Goal: Transaction & Acquisition: Purchase product/service

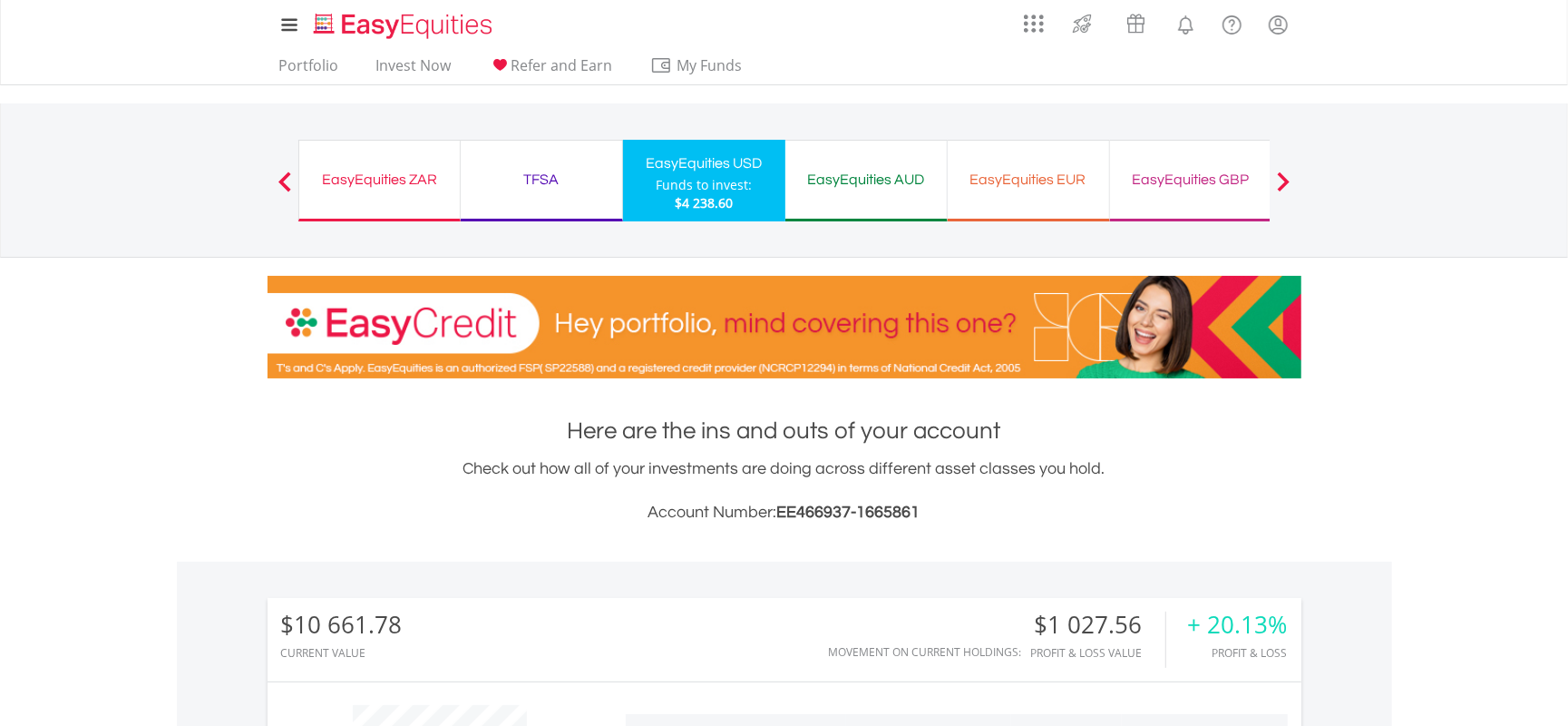
scroll to position [174, 345]
click at [425, 83] on li "Invest Now" at bounding box center [414, 70] width 90 height 28
click at [443, 81] on li "Invest Now" at bounding box center [414, 70] width 90 height 28
click at [433, 74] on link "Invest Now" at bounding box center [414, 70] width 90 height 28
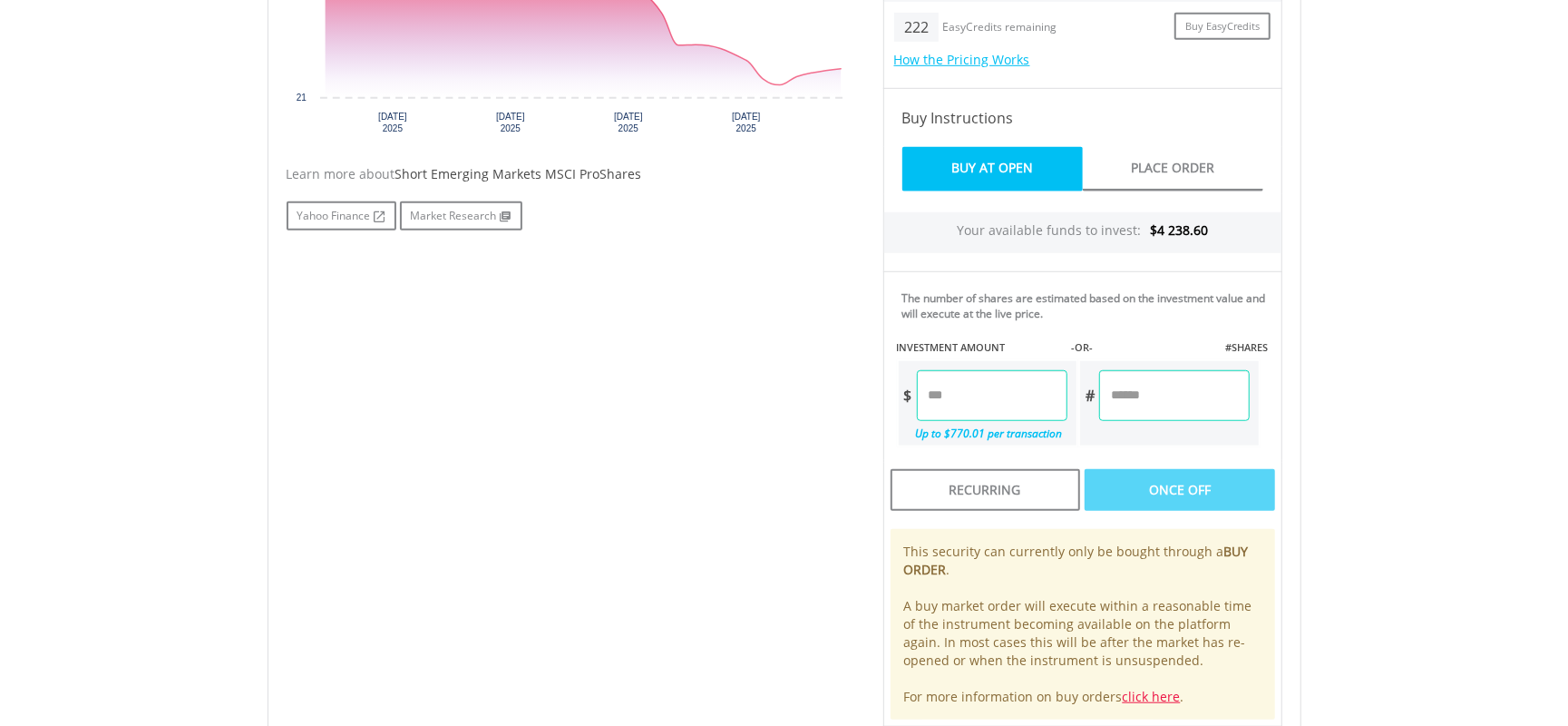
scroll to position [770, 0]
click at [1027, 387] on input "number" at bounding box center [992, 394] width 150 height 50
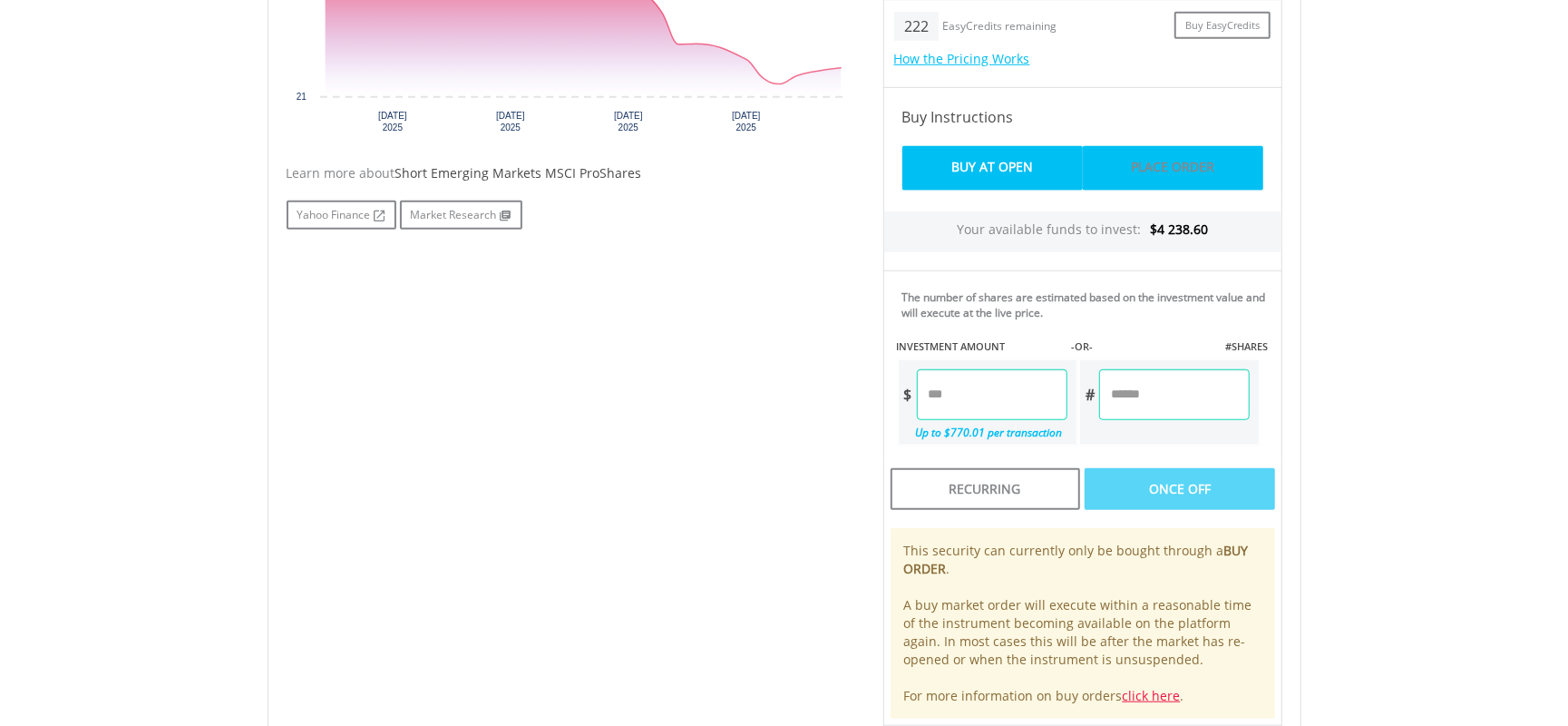
click at [1143, 178] on link "Place Order" at bounding box center [1172, 168] width 180 height 45
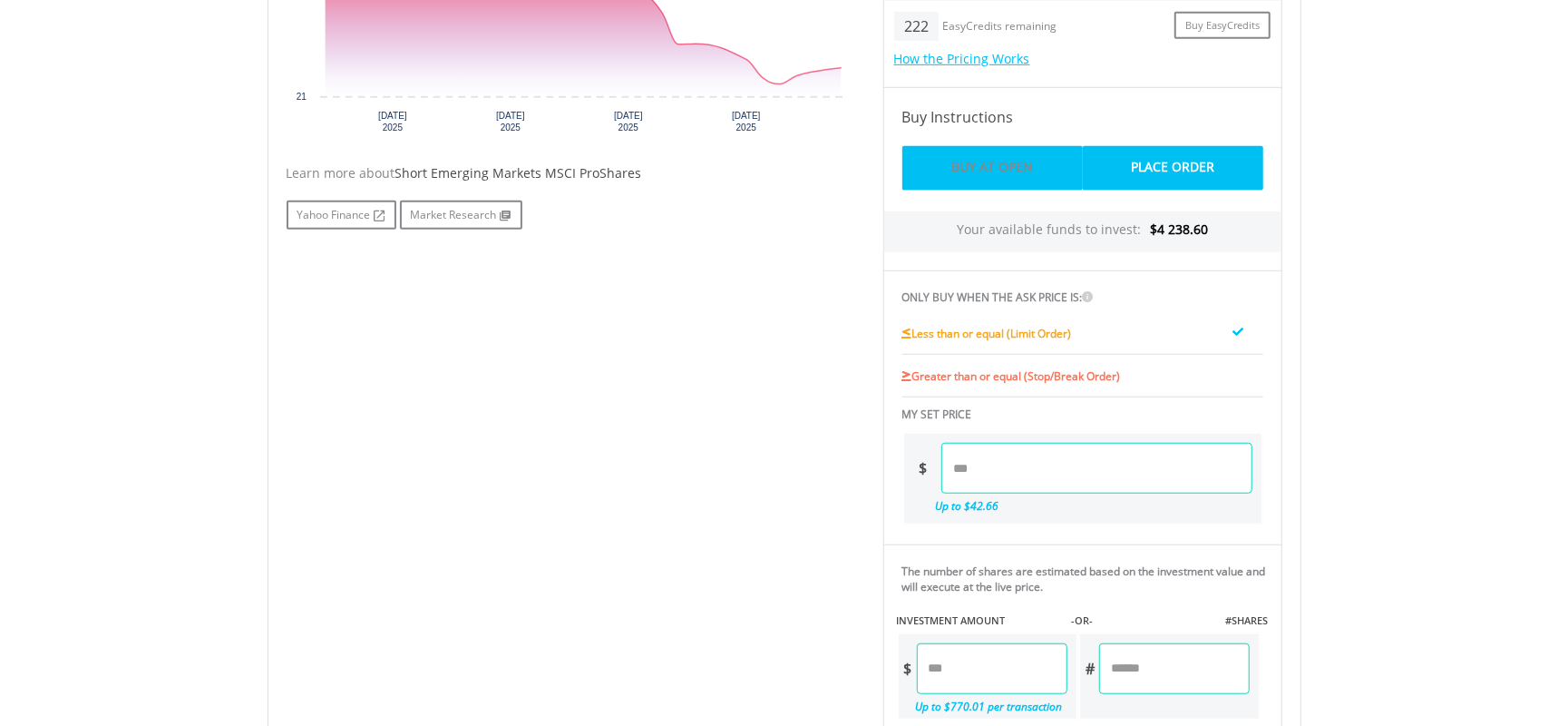
click at [978, 164] on link "Buy At Open" at bounding box center [992, 168] width 180 height 45
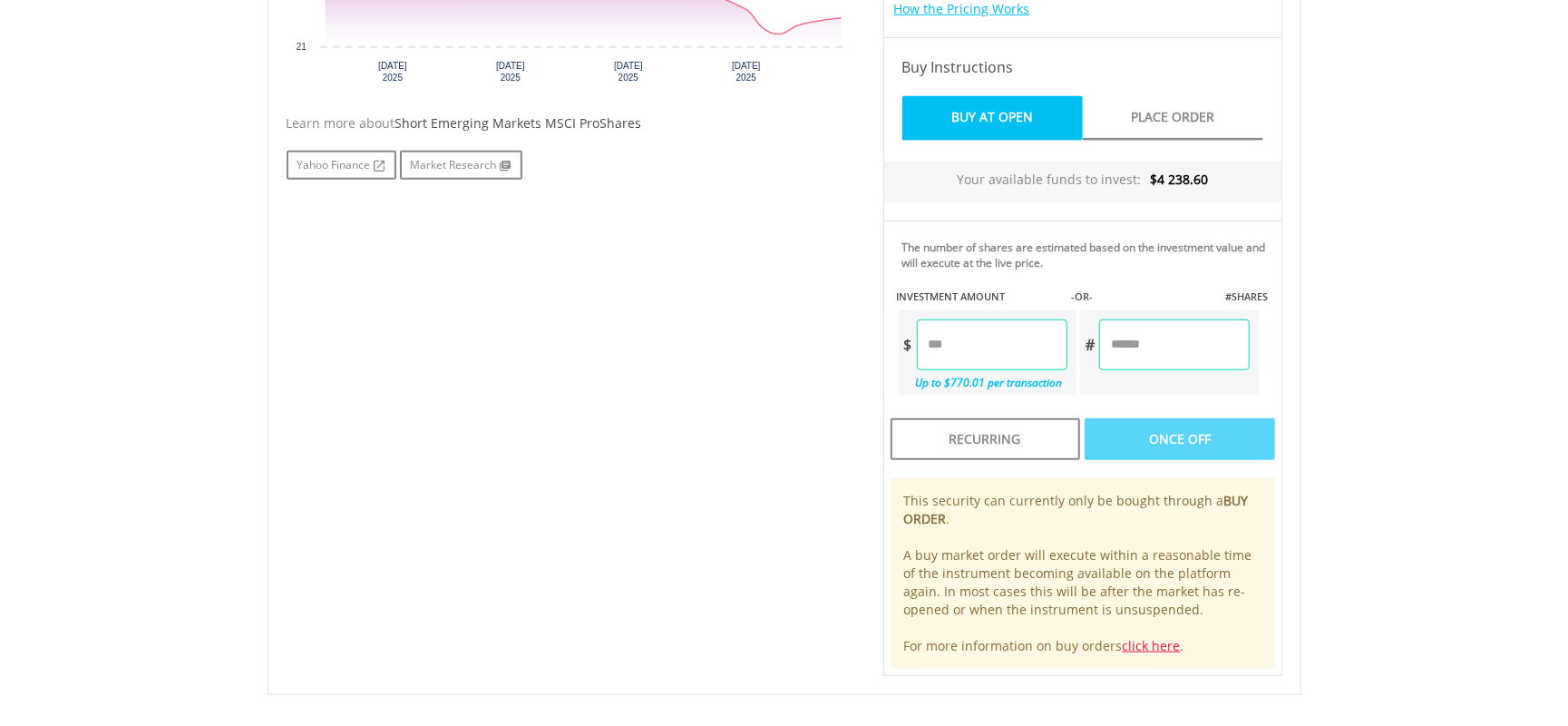
scroll to position [891, 0]
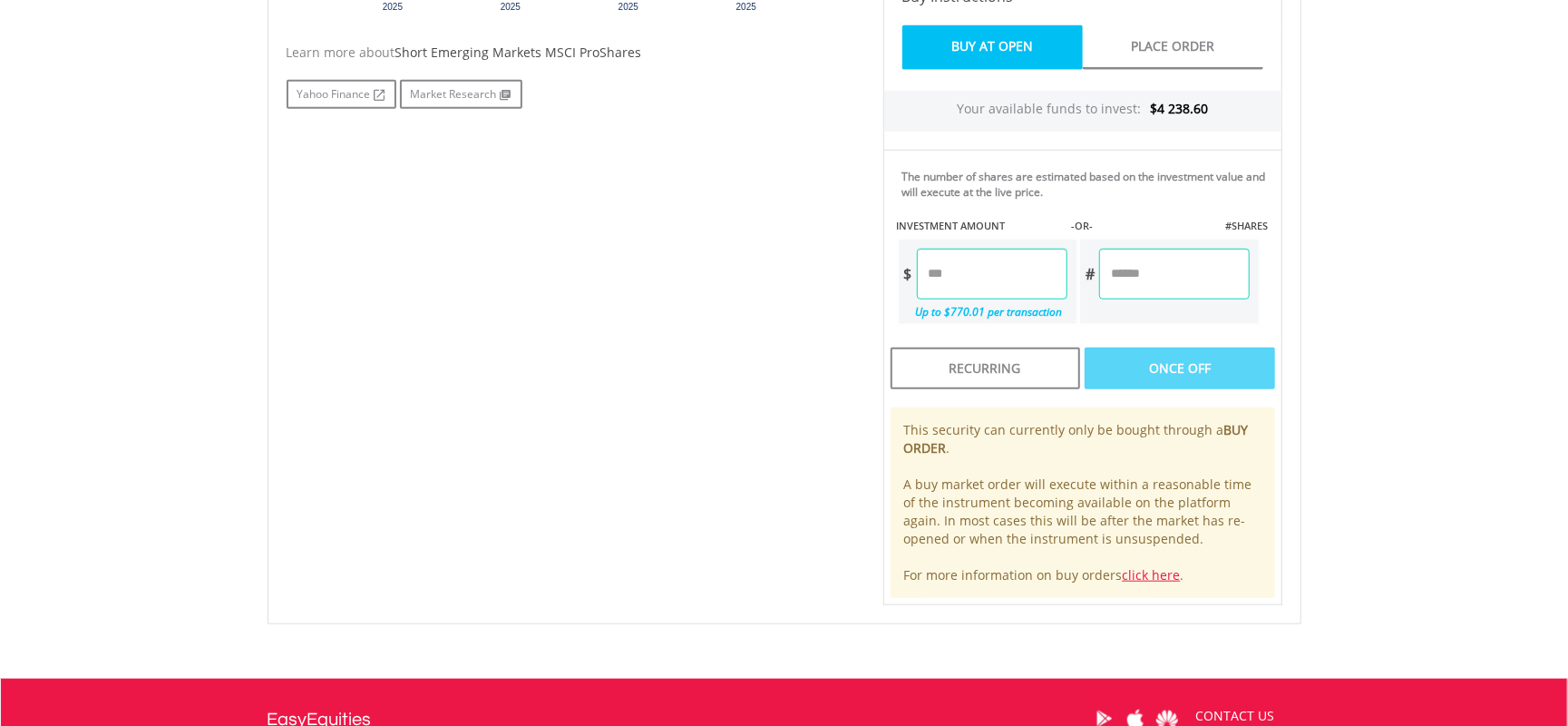
click at [1023, 276] on input "number" at bounding box center [992, 274] width 150 height 50
type input "*"
type input "****"
type input "******"
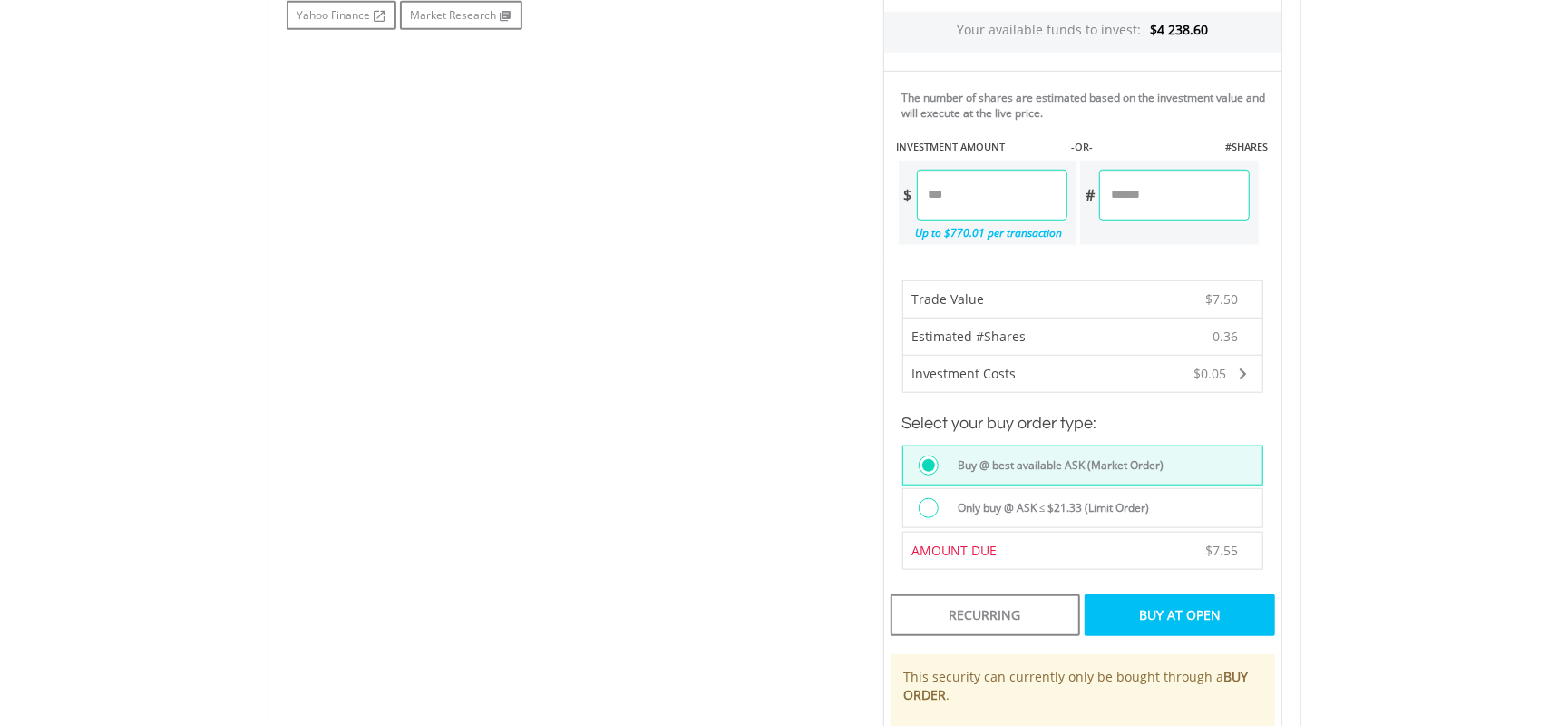
scroll to position [1013, 0]
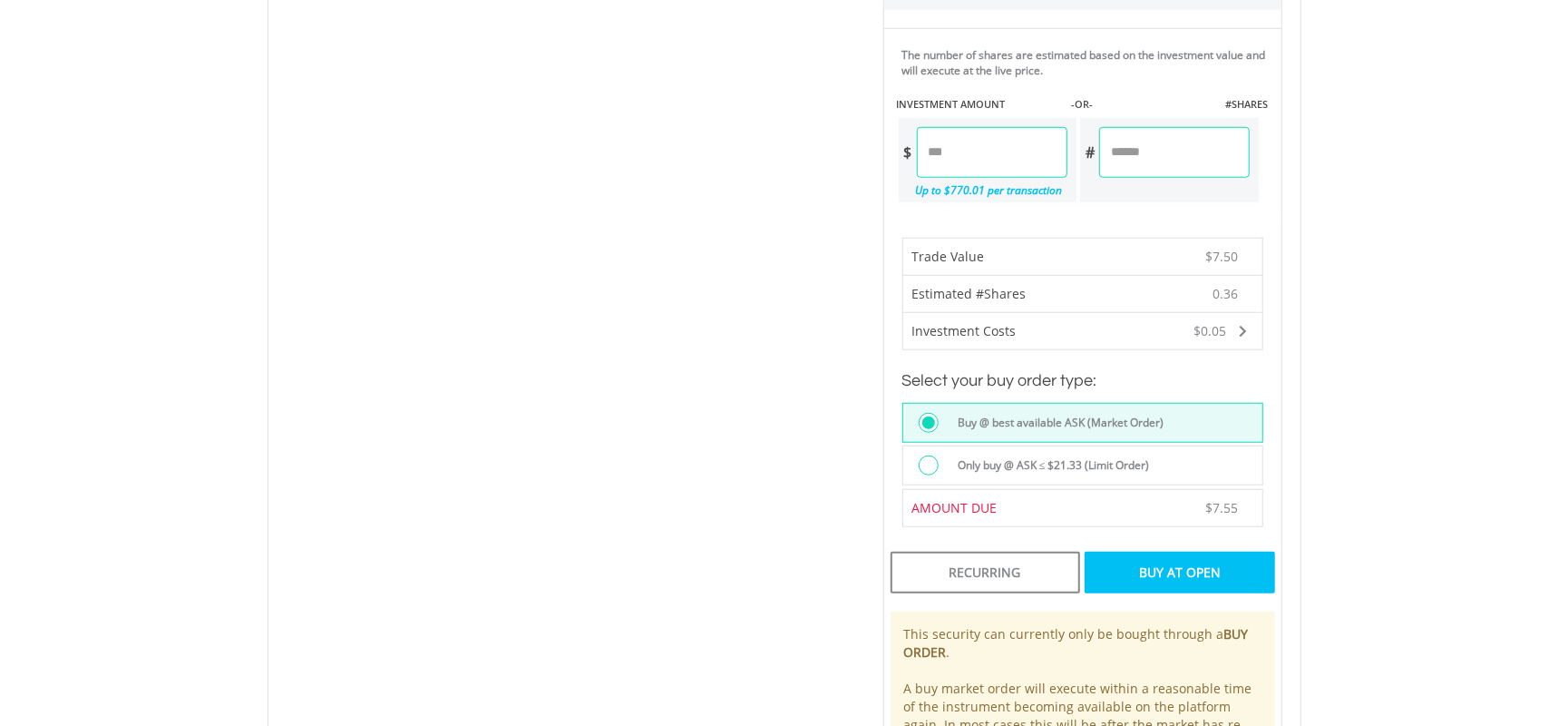
click at [1057, 465] on label "Only buy @ ASK ≤ $21.33 (Limit Order)" at bounding box center [1049, 464] width 204 height 20
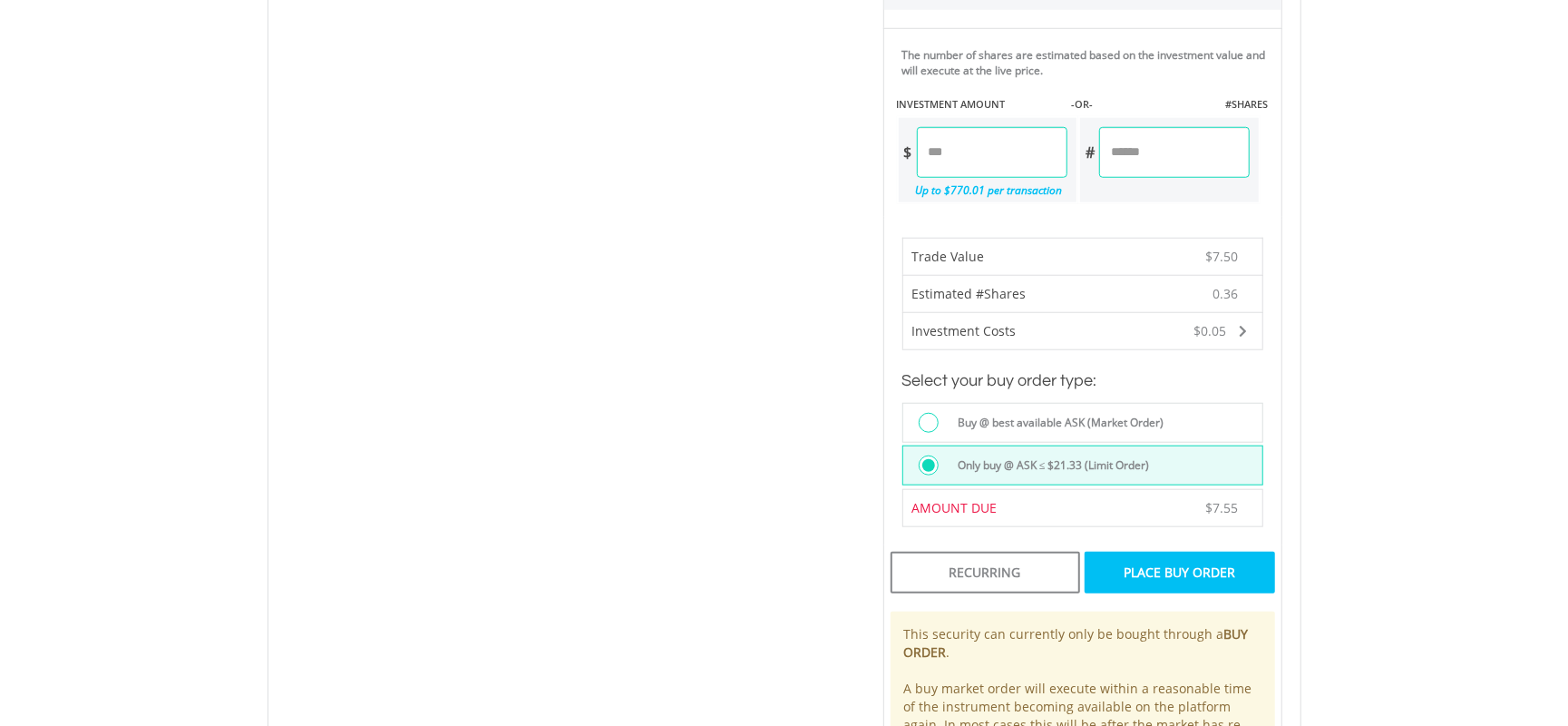
click at [1153, 568] on div "Place Buy Order" at bounding box center [1179, 572] width 190 height 42
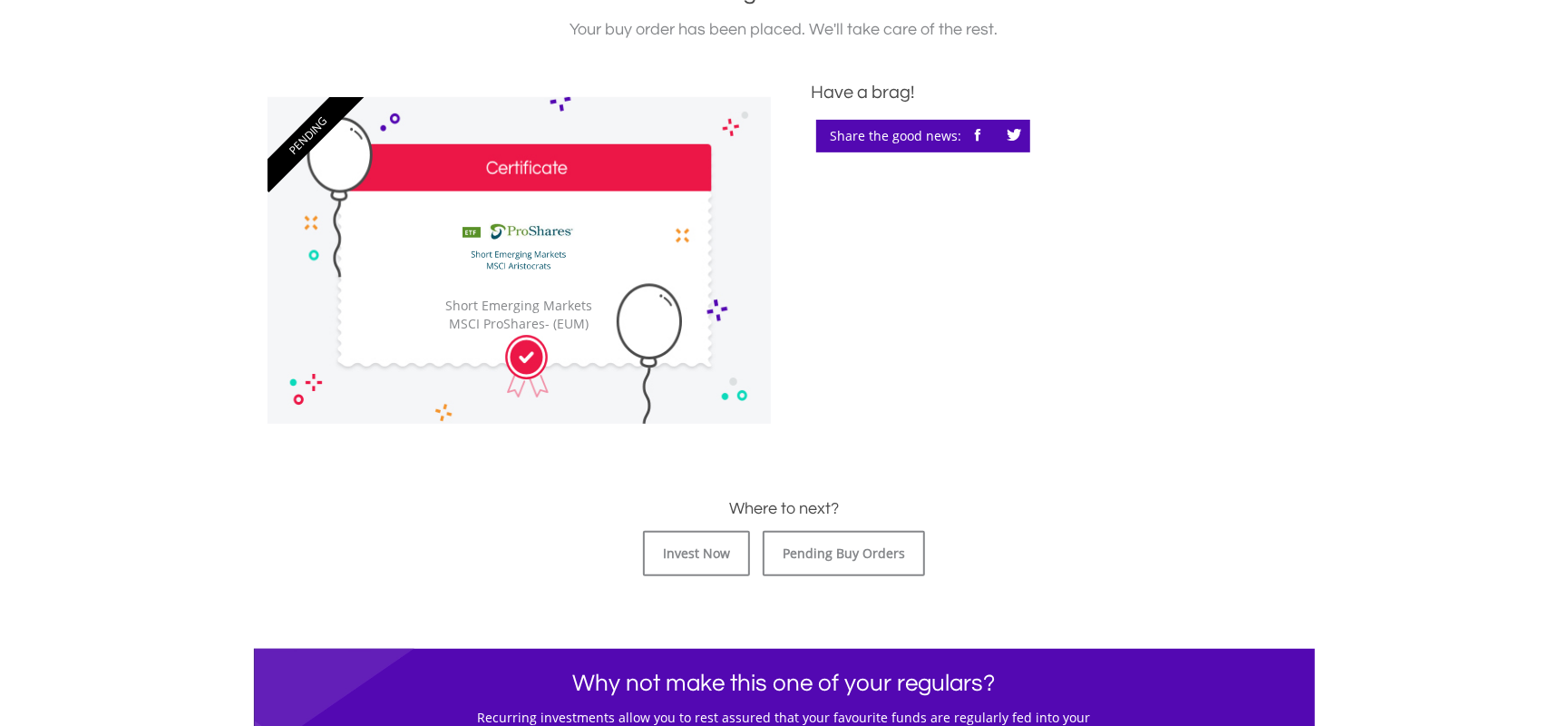
scroll to position [484, 0]
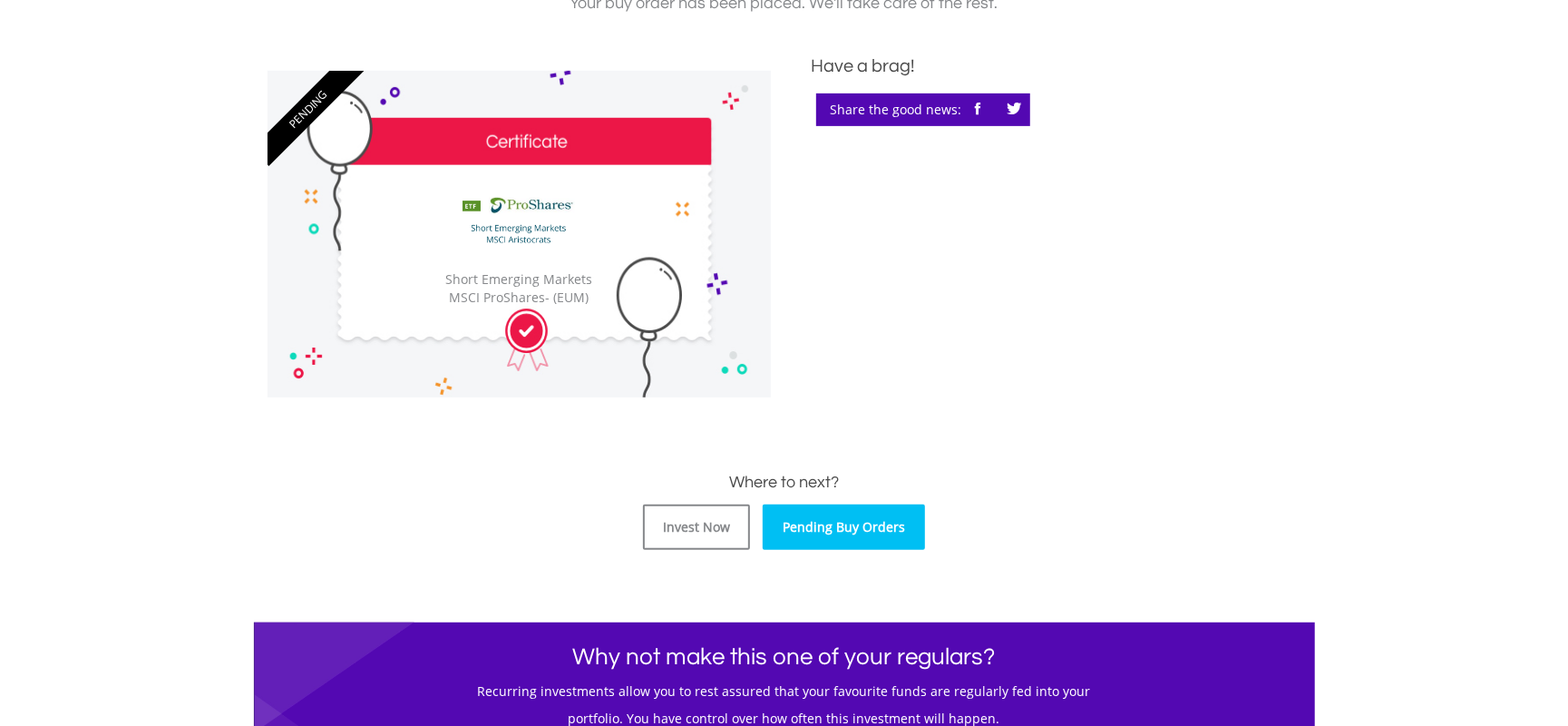
click at [901, 537] on link "Pending Buy Orders" at bounding box center [844, 527] width 162 height 46
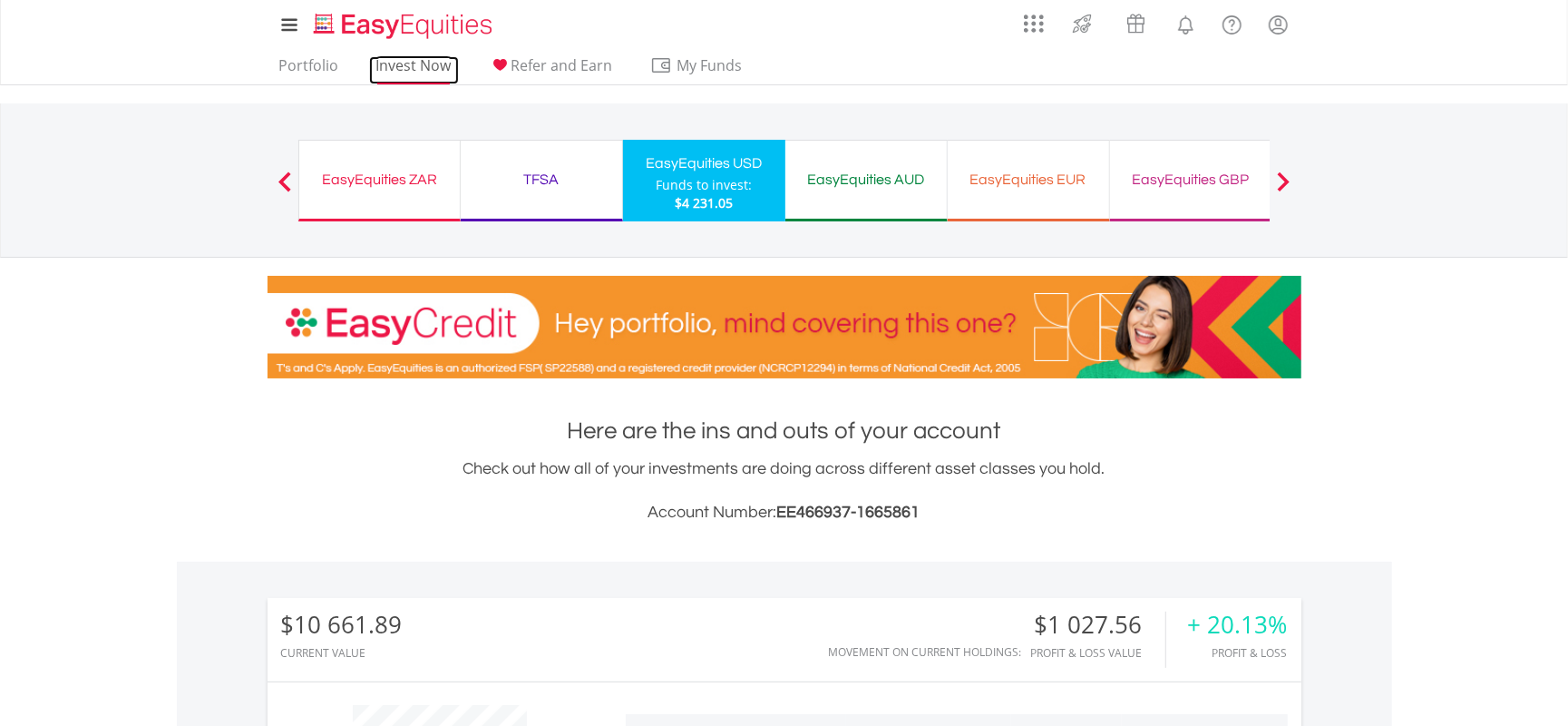
click at [399, 70] on link "Invest Now" at bounding box center [414, 70] width 90 height 28
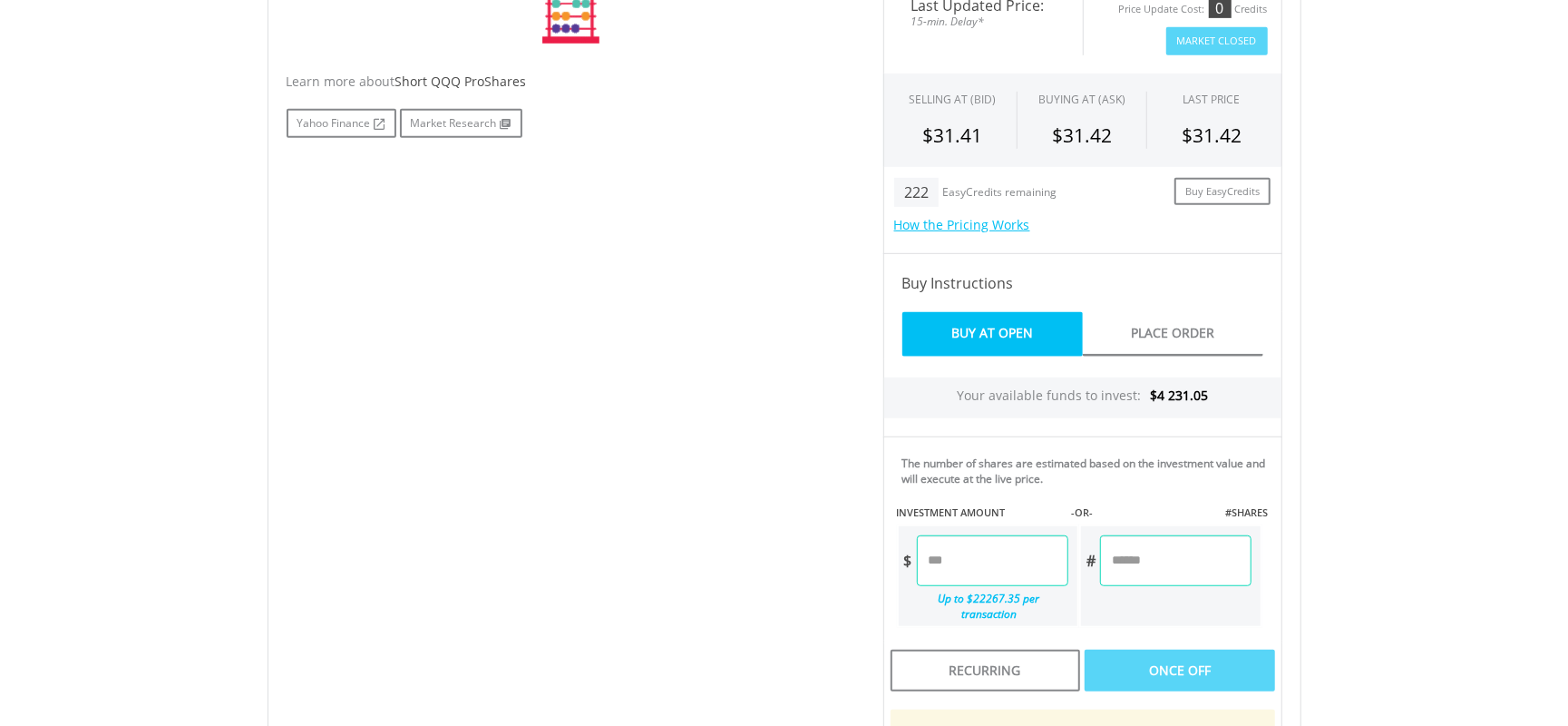
scroll to position [1105, 0]
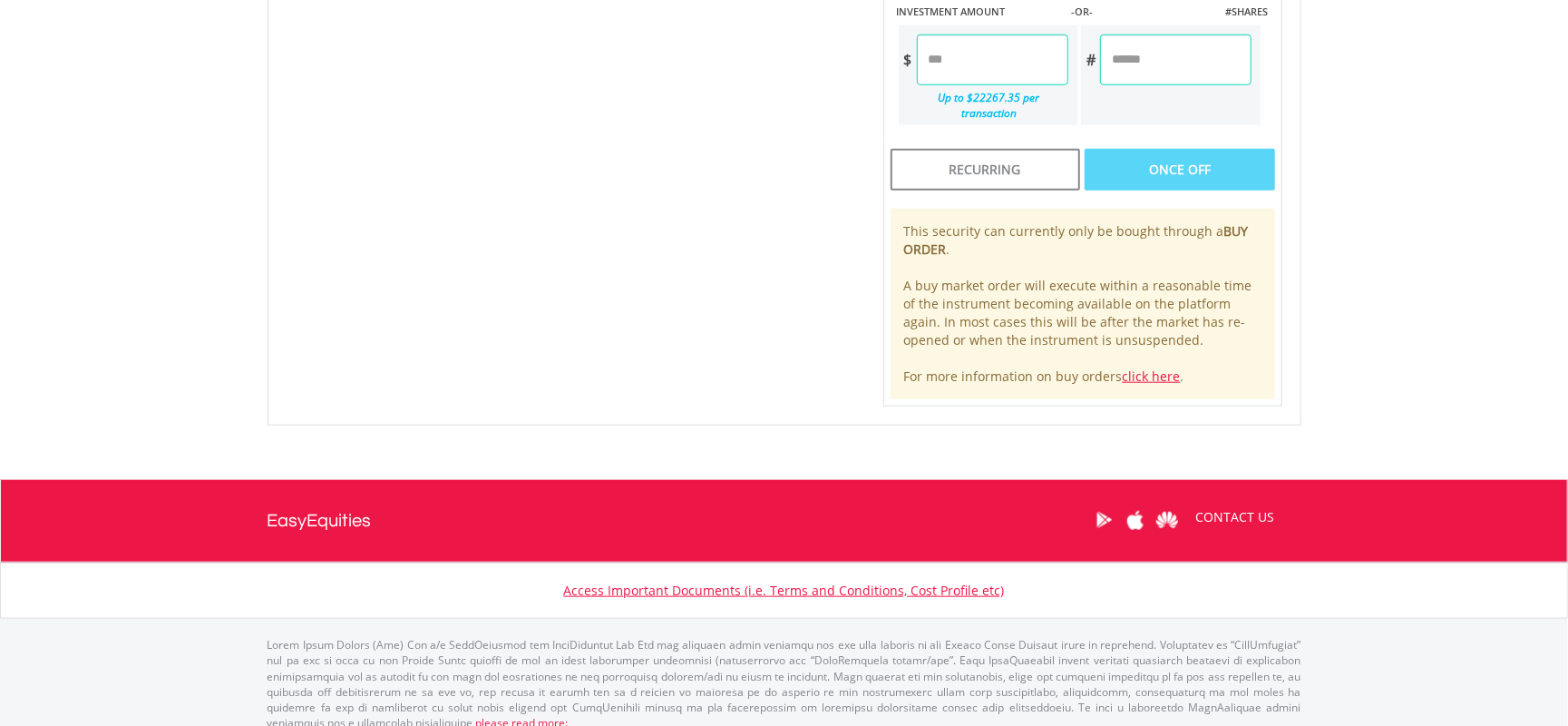
click at [1010, 69] on input "number" at bounding box center [993, 60] width 151 height 50
type input "*"
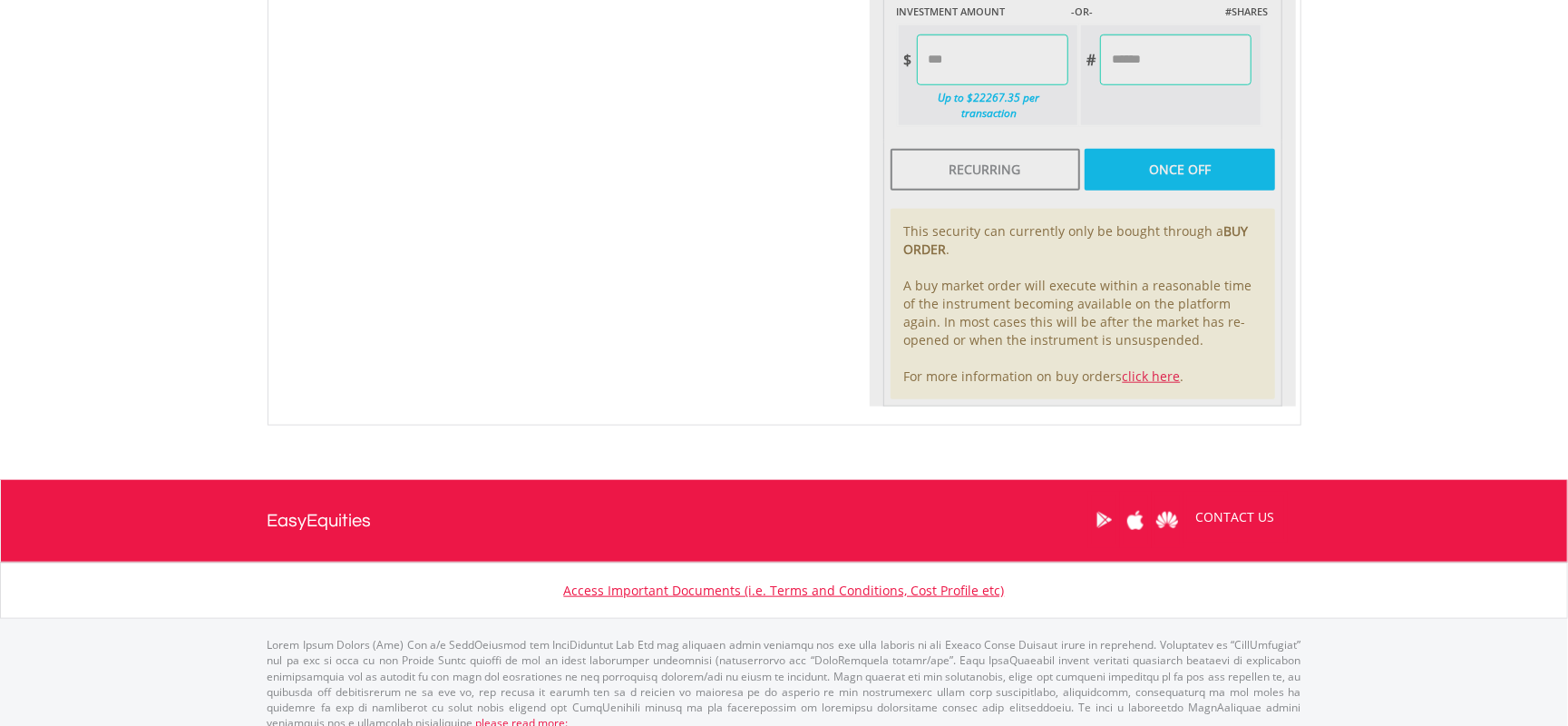
type input "****"
type input "******"
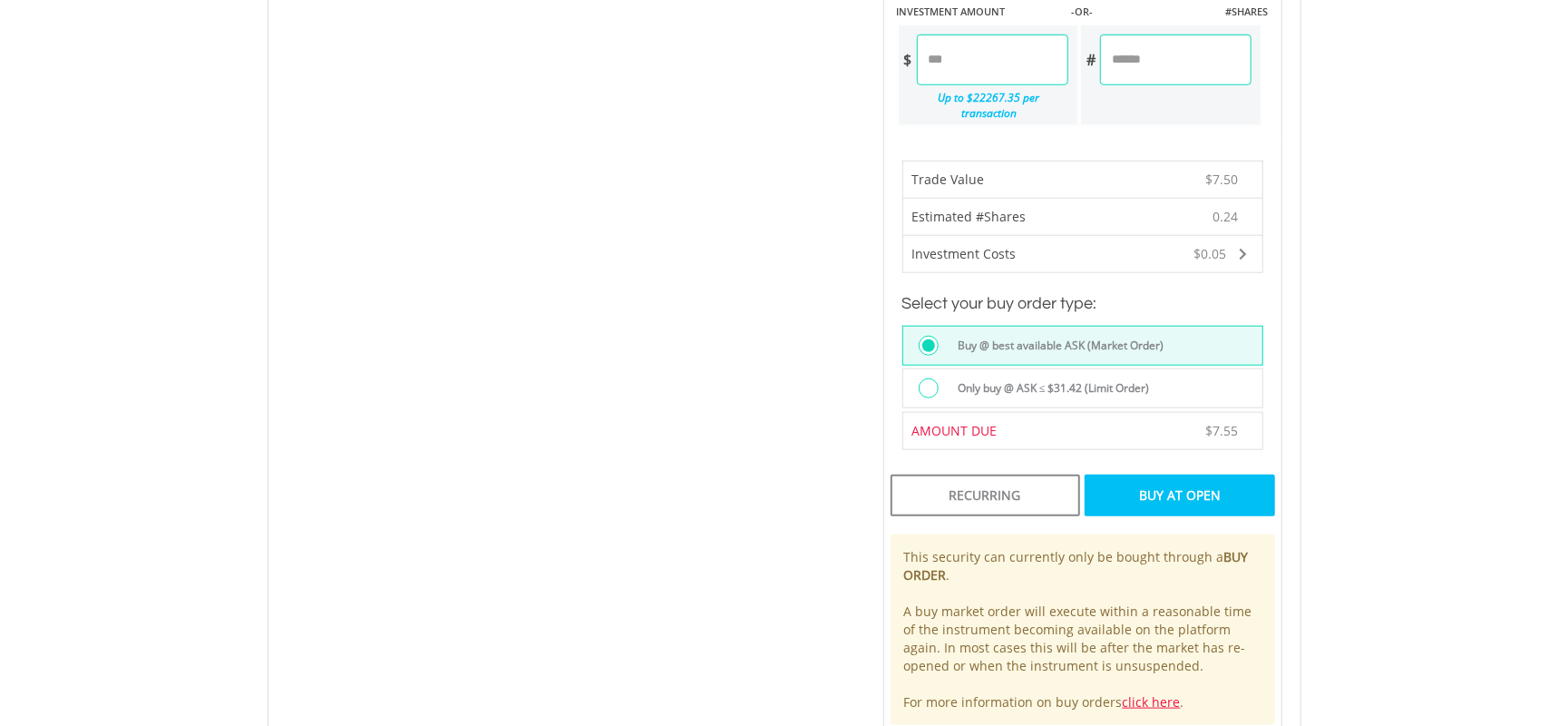
click at [1085, 379] on label "Only buy @ ASK ≤ $31.42 (Limit Order)" at bounding box center [1049, 388] width 204 height 20
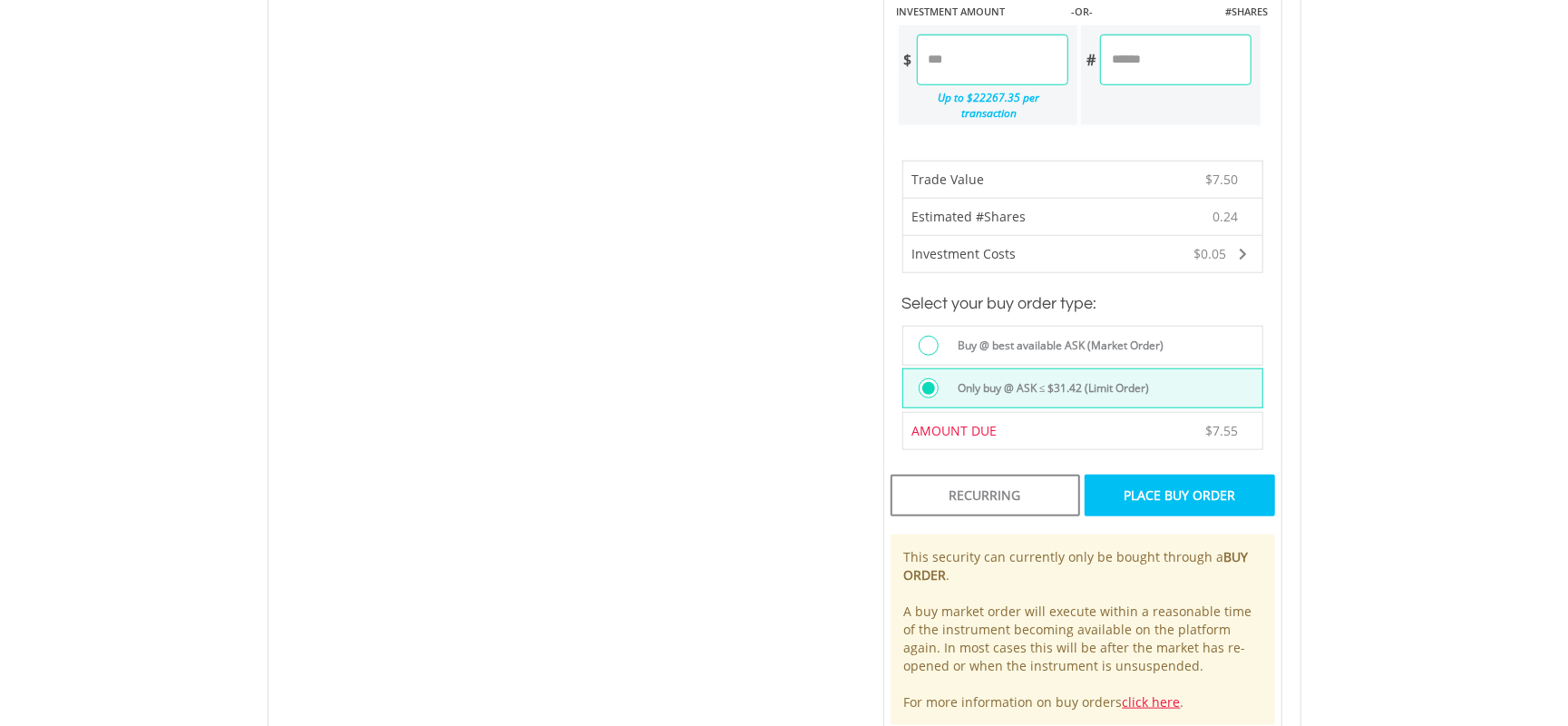
click at [1217, 493] on div "Place Buy Order" at bounding box center [1179, 495] width 190 height 42
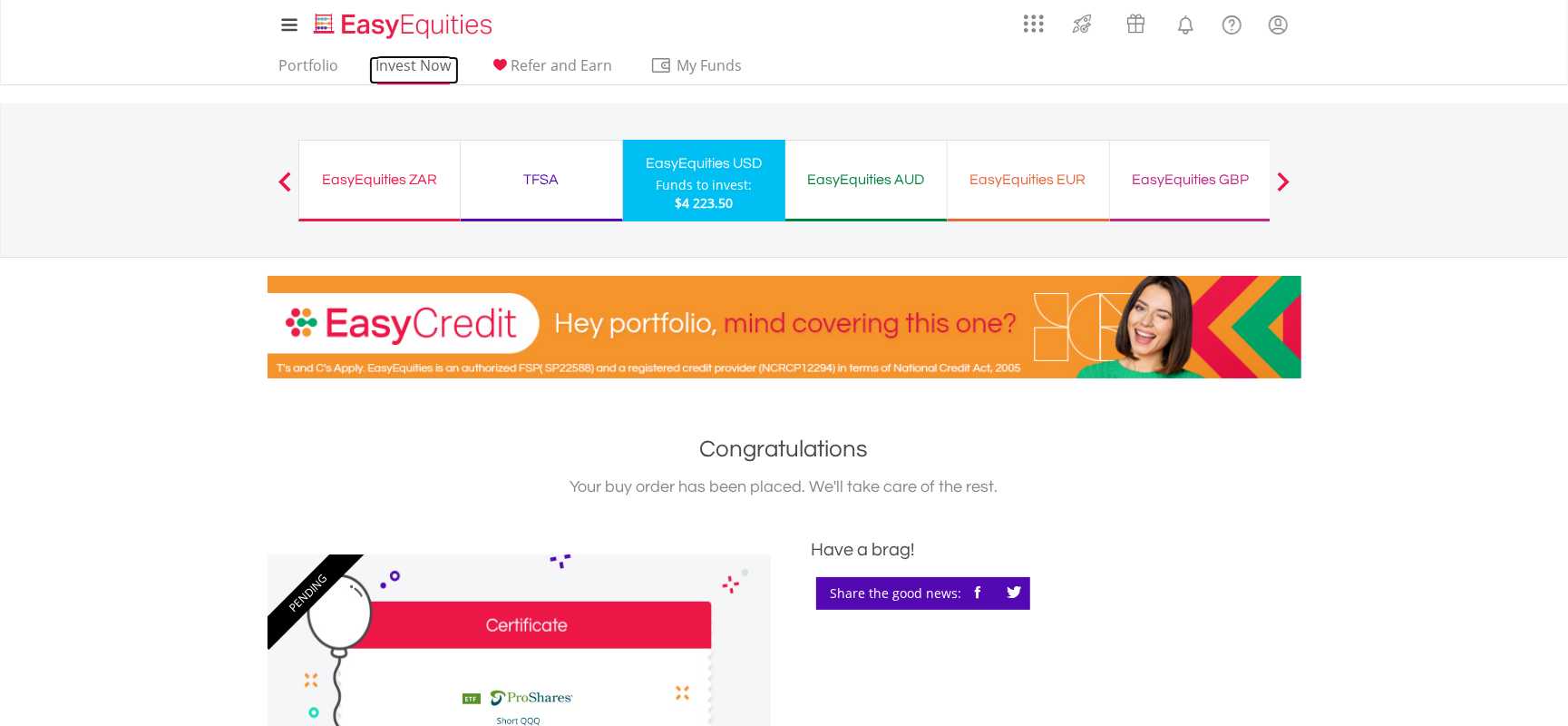
click at [429, 64] on link "Invest Now" at bounding box center [414, 70] width 90 height 28
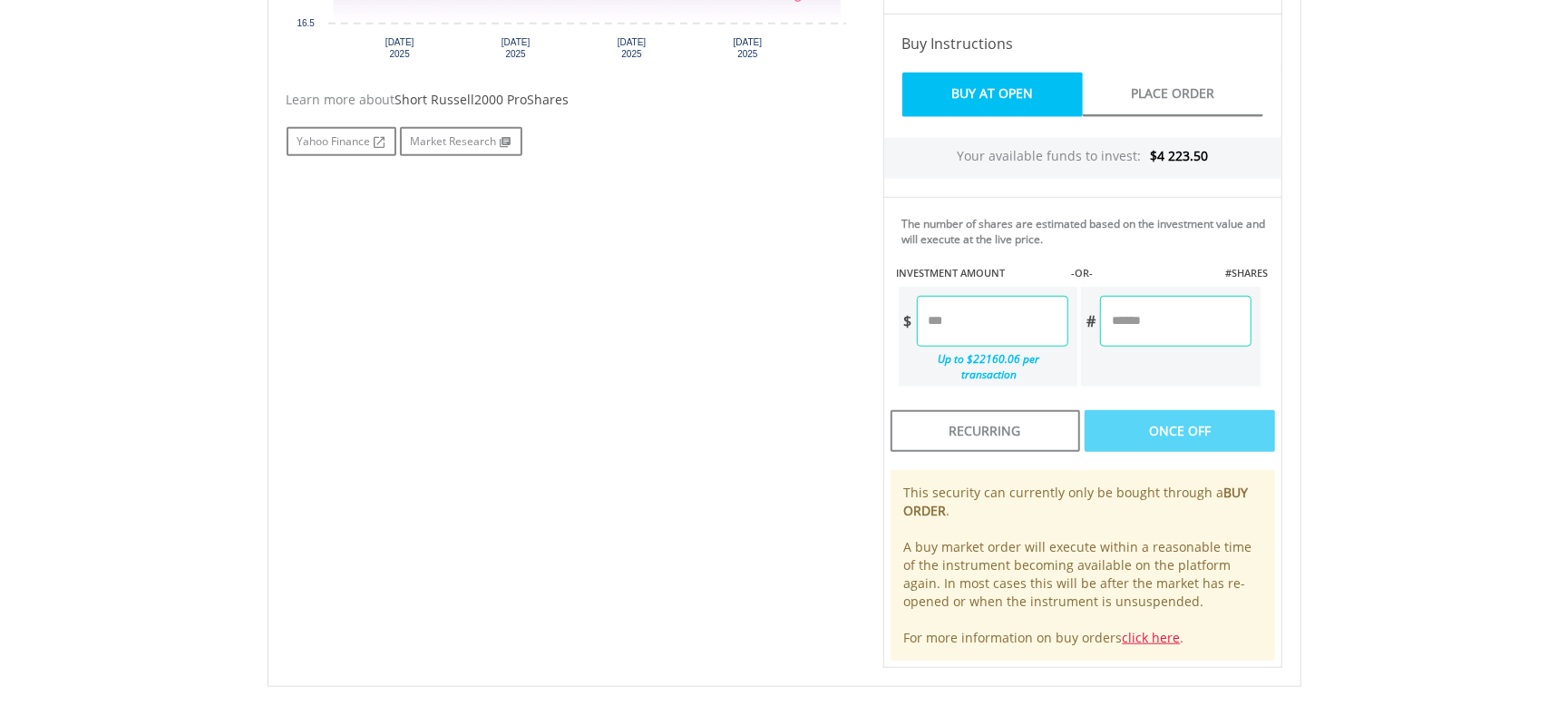
scroll to position [847, 0]
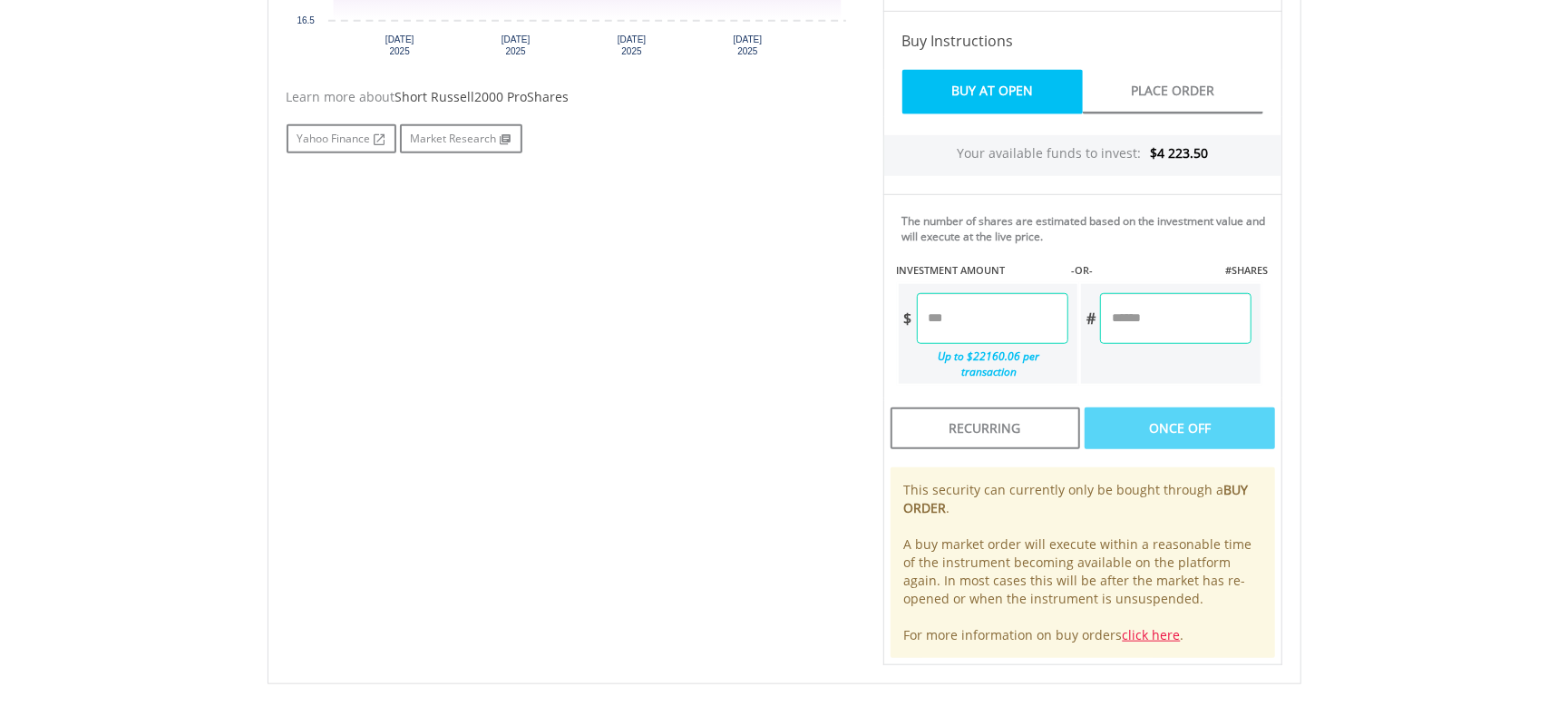
click at [983, 320] on input "number" at bounding box center [993, 319] width 151 height 50
type input "*"
type input "****"
type input "******"
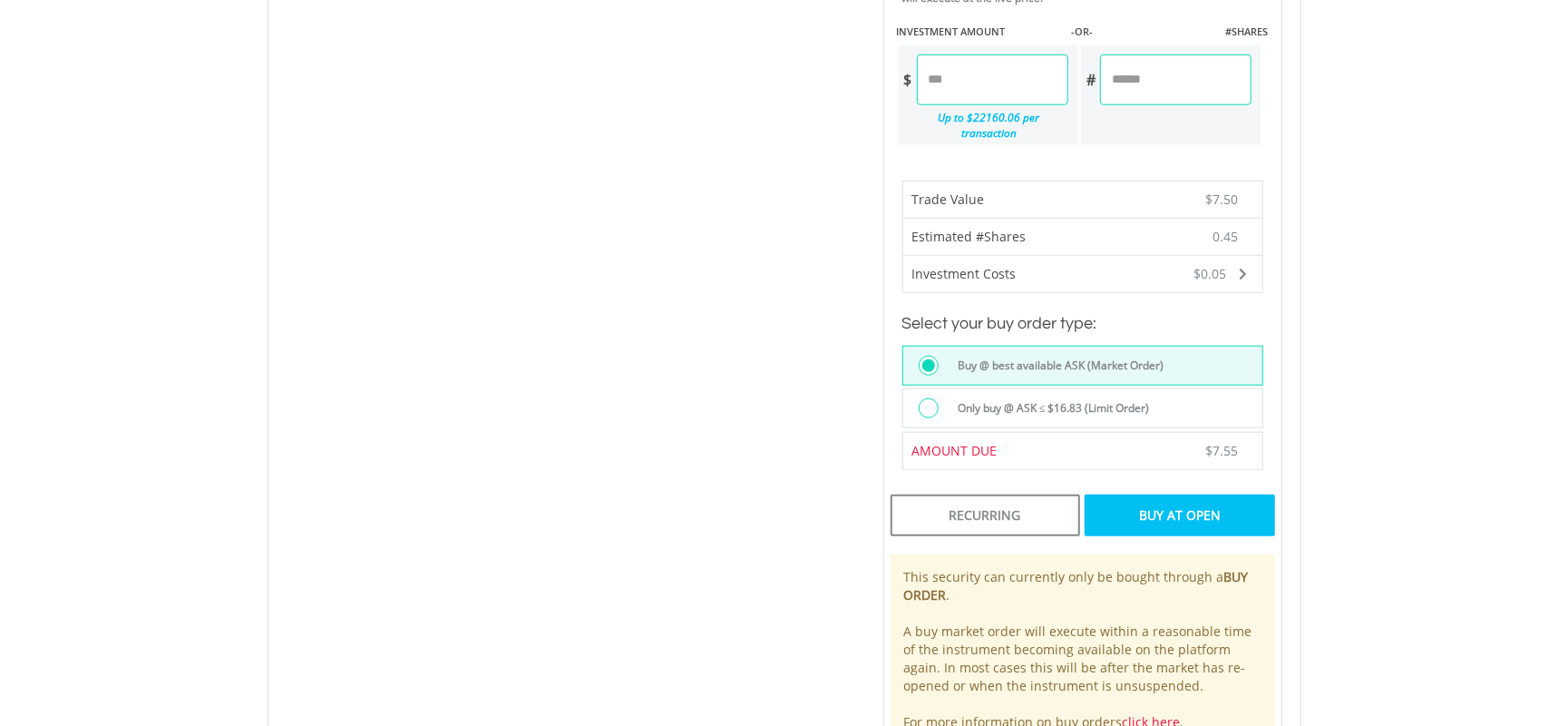
scroll to position [1089, 0]
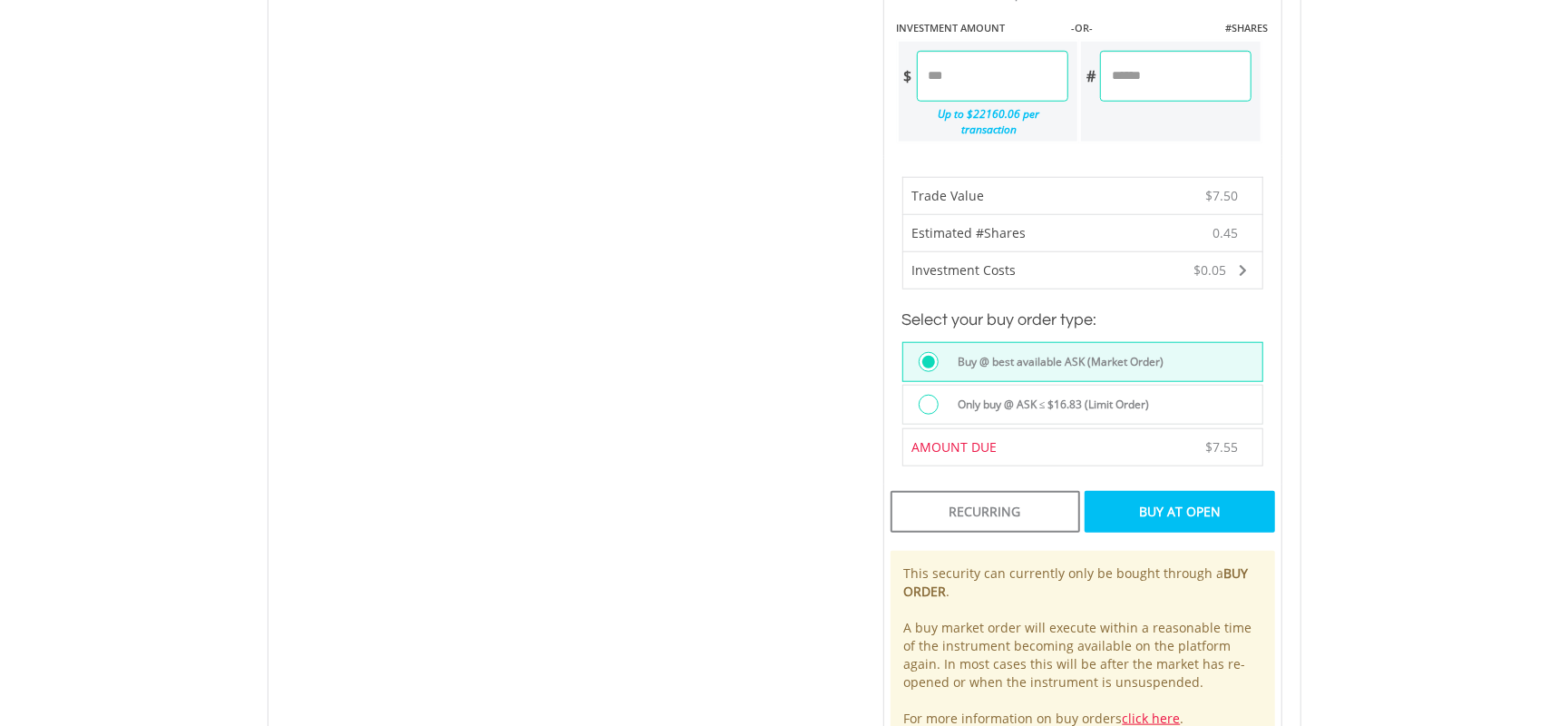
click at [1053, 394] on label "Only buy @ ASK ≤ $16.83 (Limit Order)" at bounding box center [1049, 404] width 204 height 20
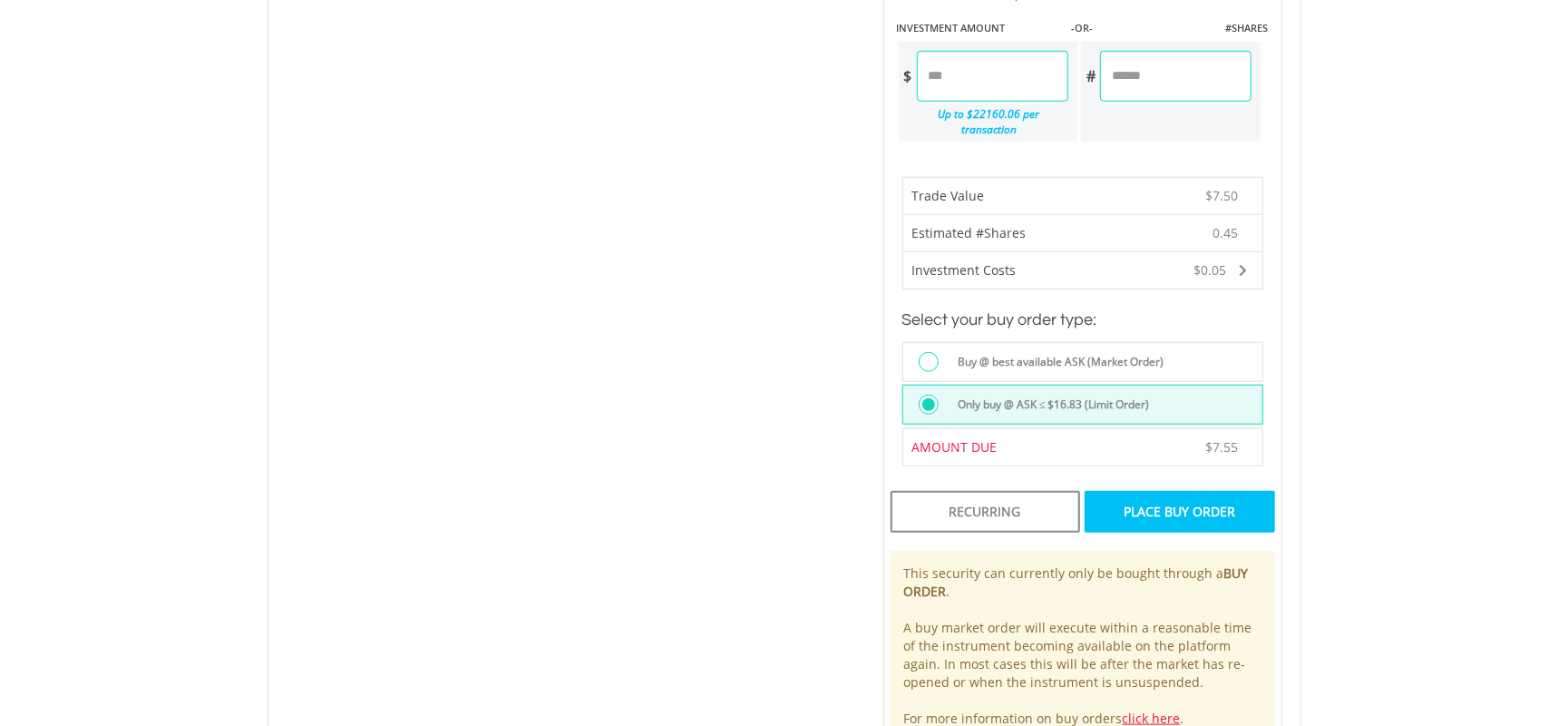
click at [1157, 505] on div "Place Buy Order" at bounding box center [1179, 511] width 190 height 42
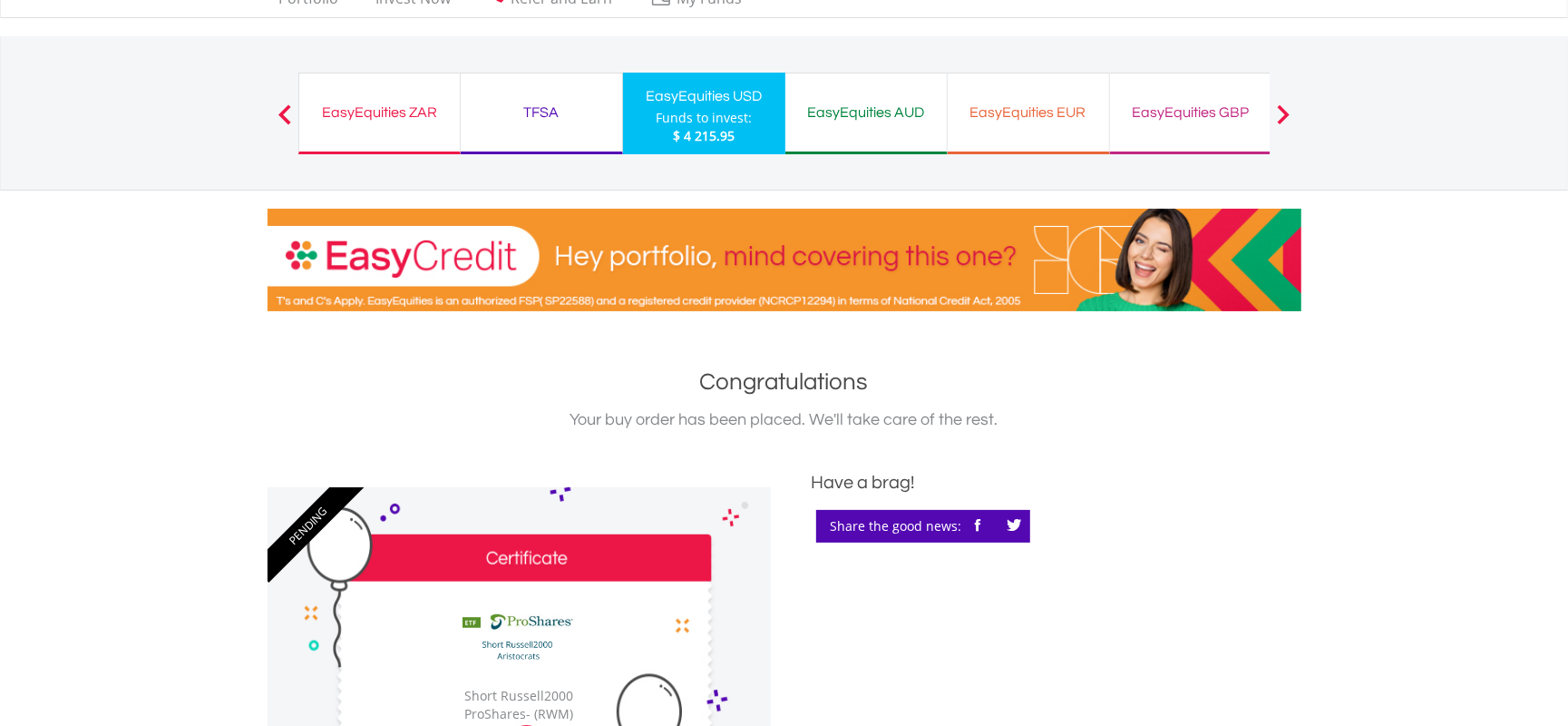
scroll to position [605, 0]
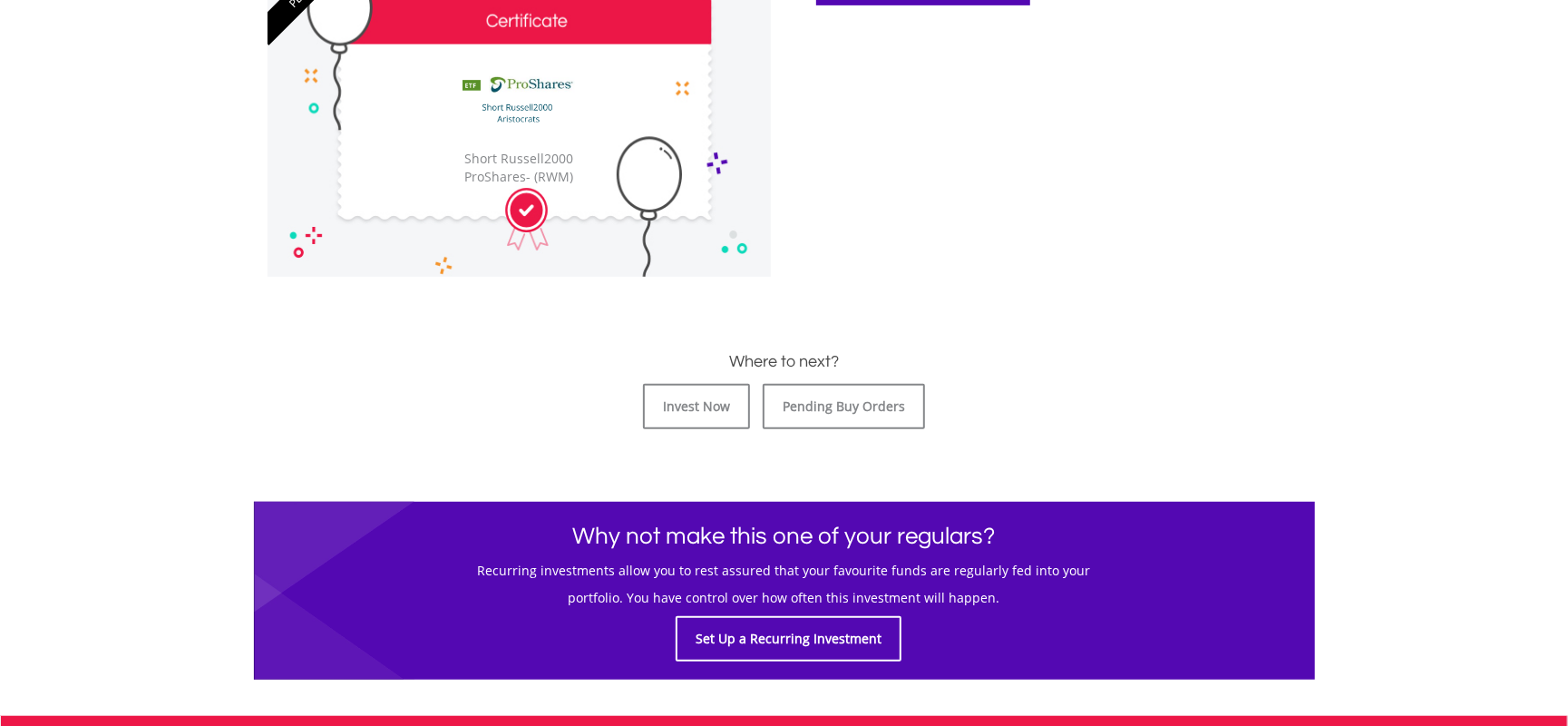
click at [901, 430] on div "﻿ Congratulations Your buy order has been placed. We'll take care of the rest. …" at bounding box center [784, 236] width 1061 height 888
click at [887, 408] on link "Pending Buy Orders" at bounding box center [844, 406] width 162 height 46
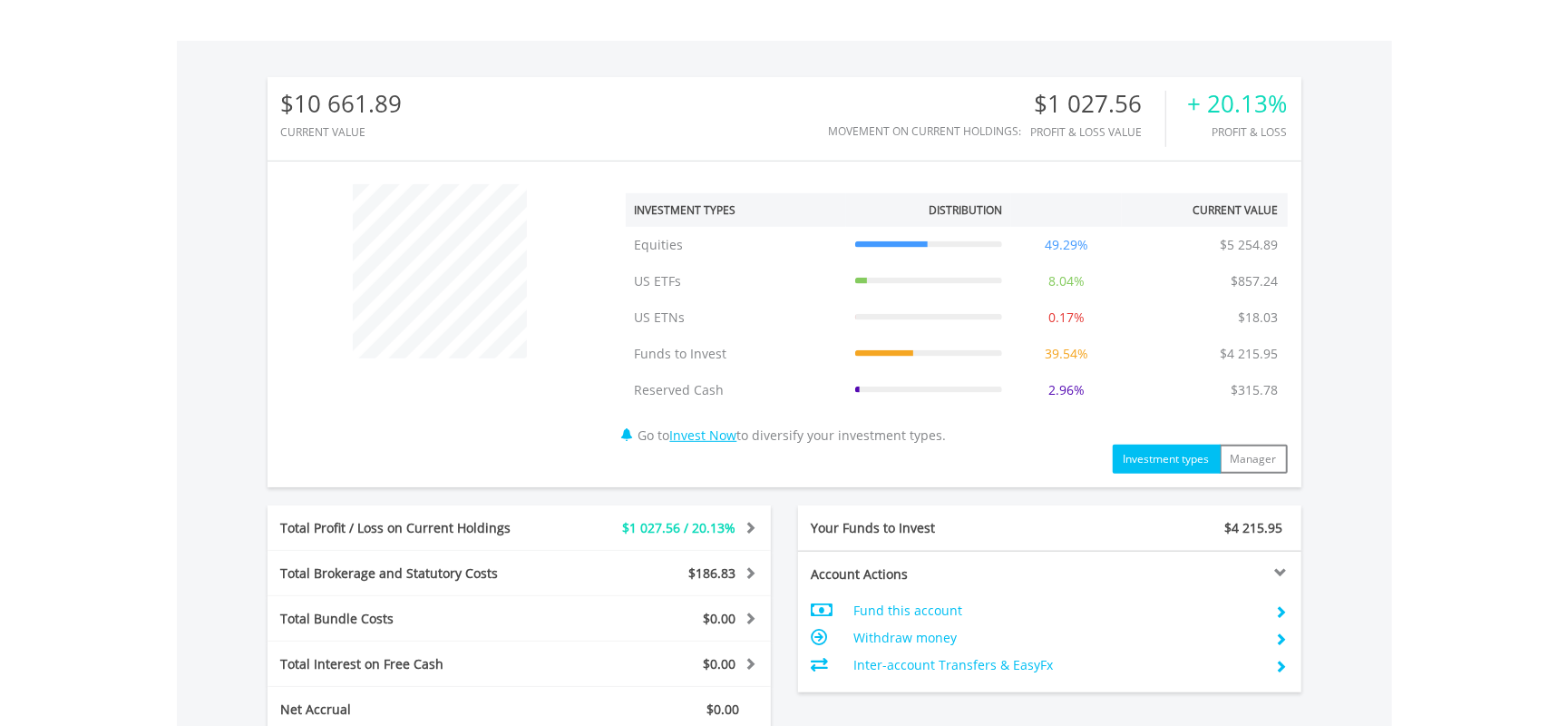
scroll to position [33, 0]
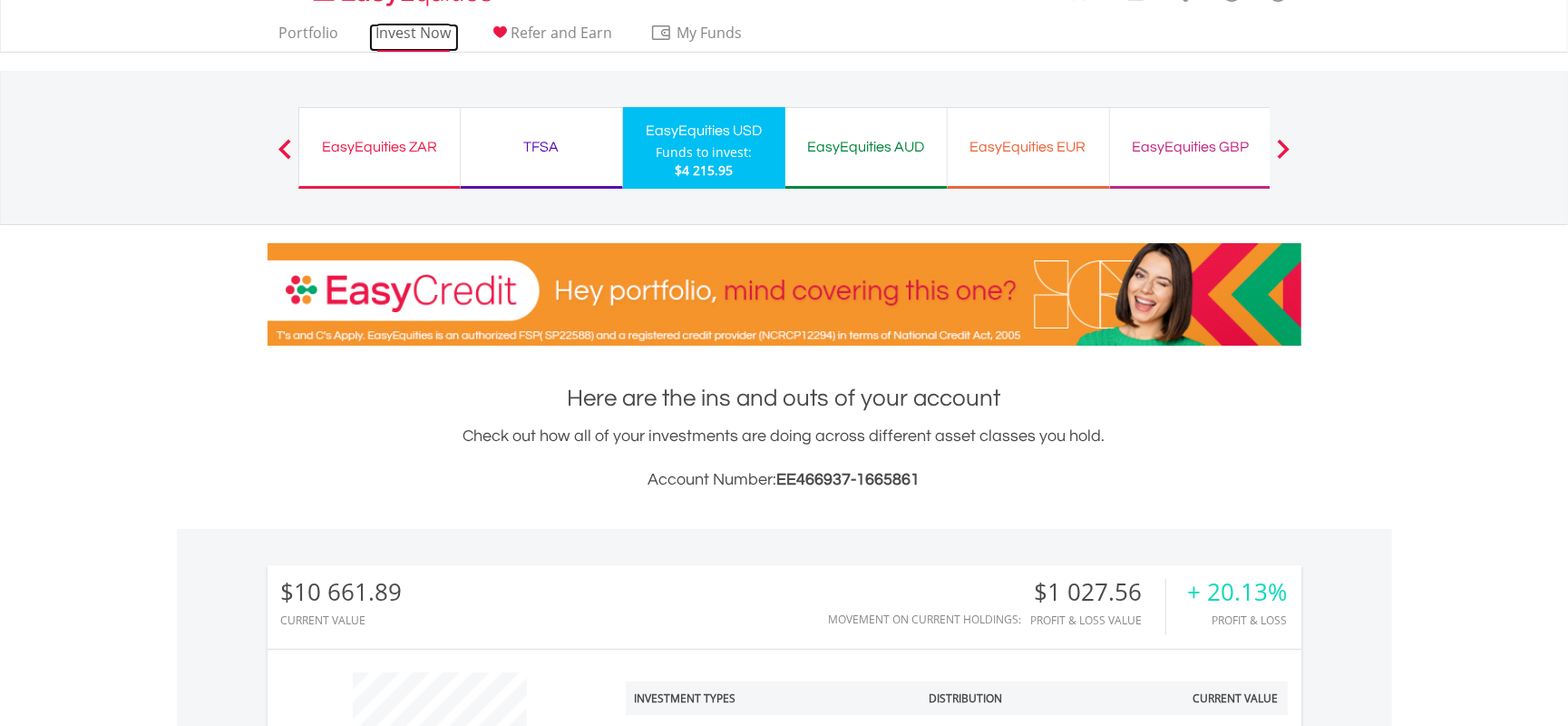
click at [387, 36] on link "Invest Now" at bounding box center [414, 37] width 90 height 28
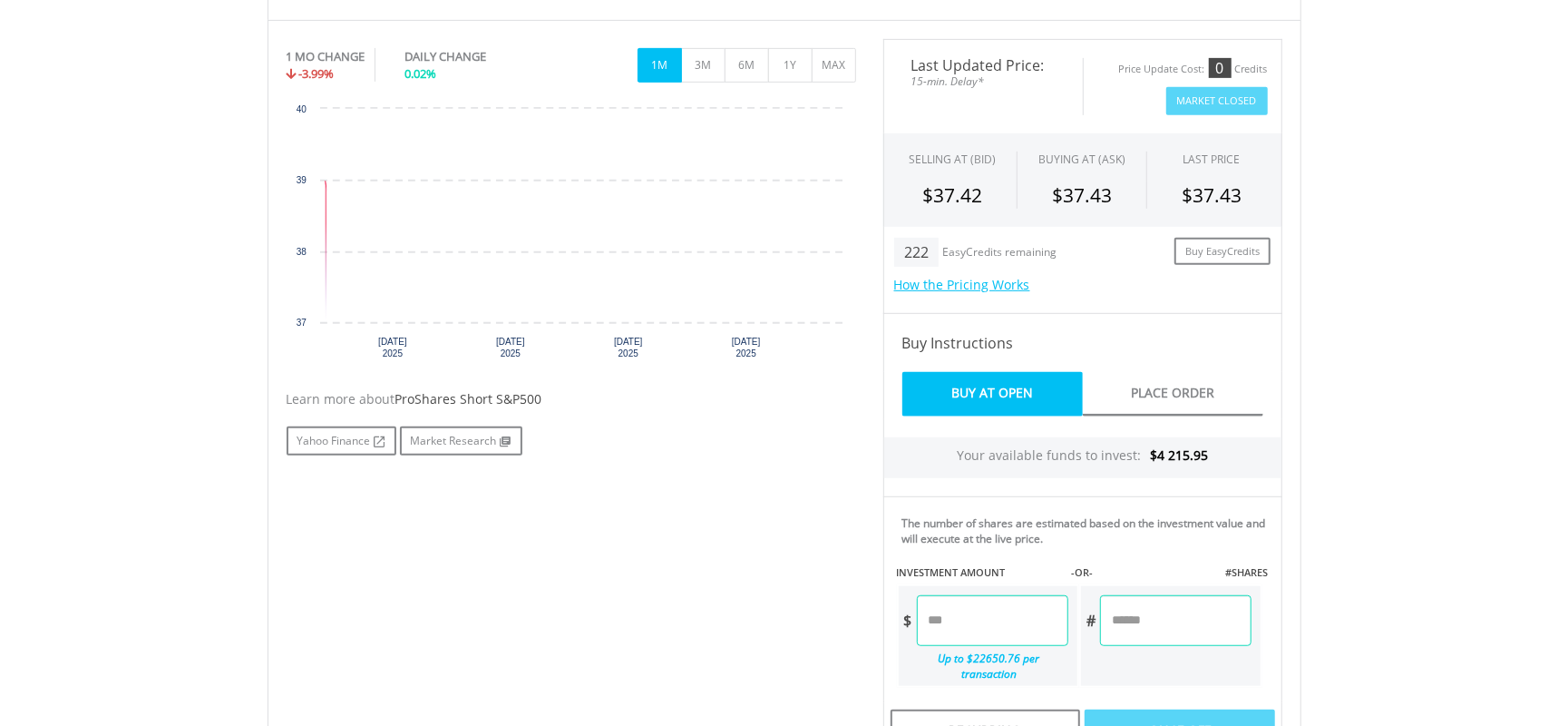
scroll to position [770, 0]
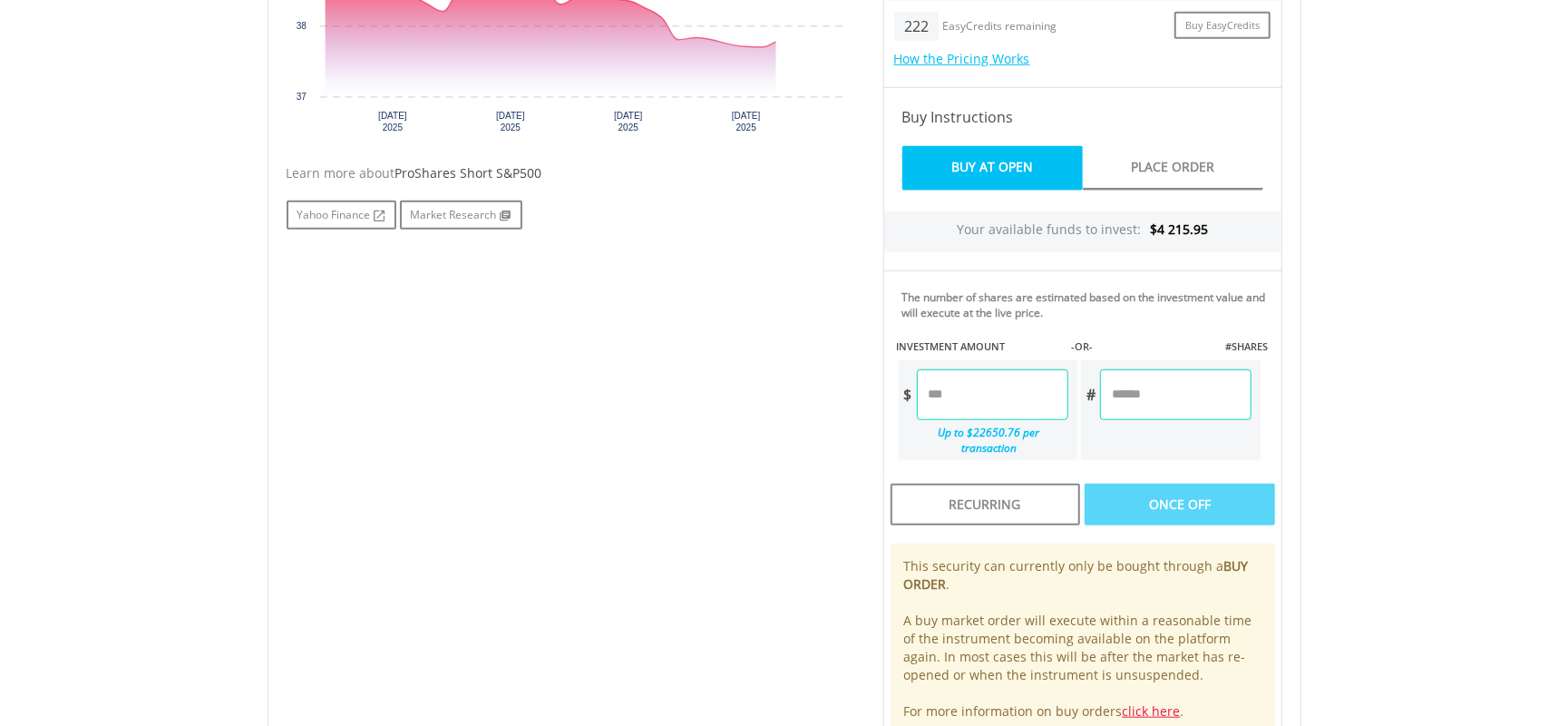
click at [1007, 382] on input "number" at bounding box center [993, 394] width 151 height 50
type input "*"
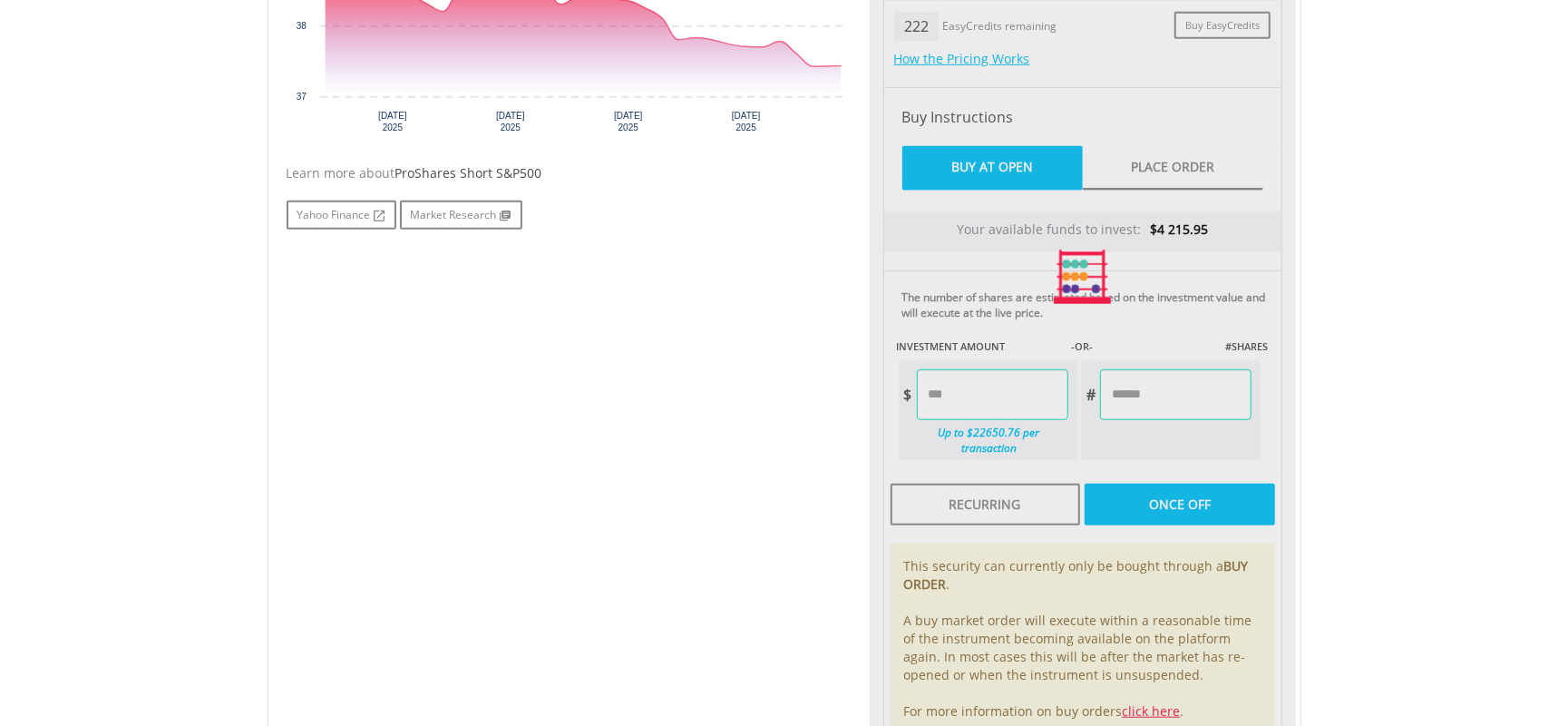
type input "****"
type input "******"
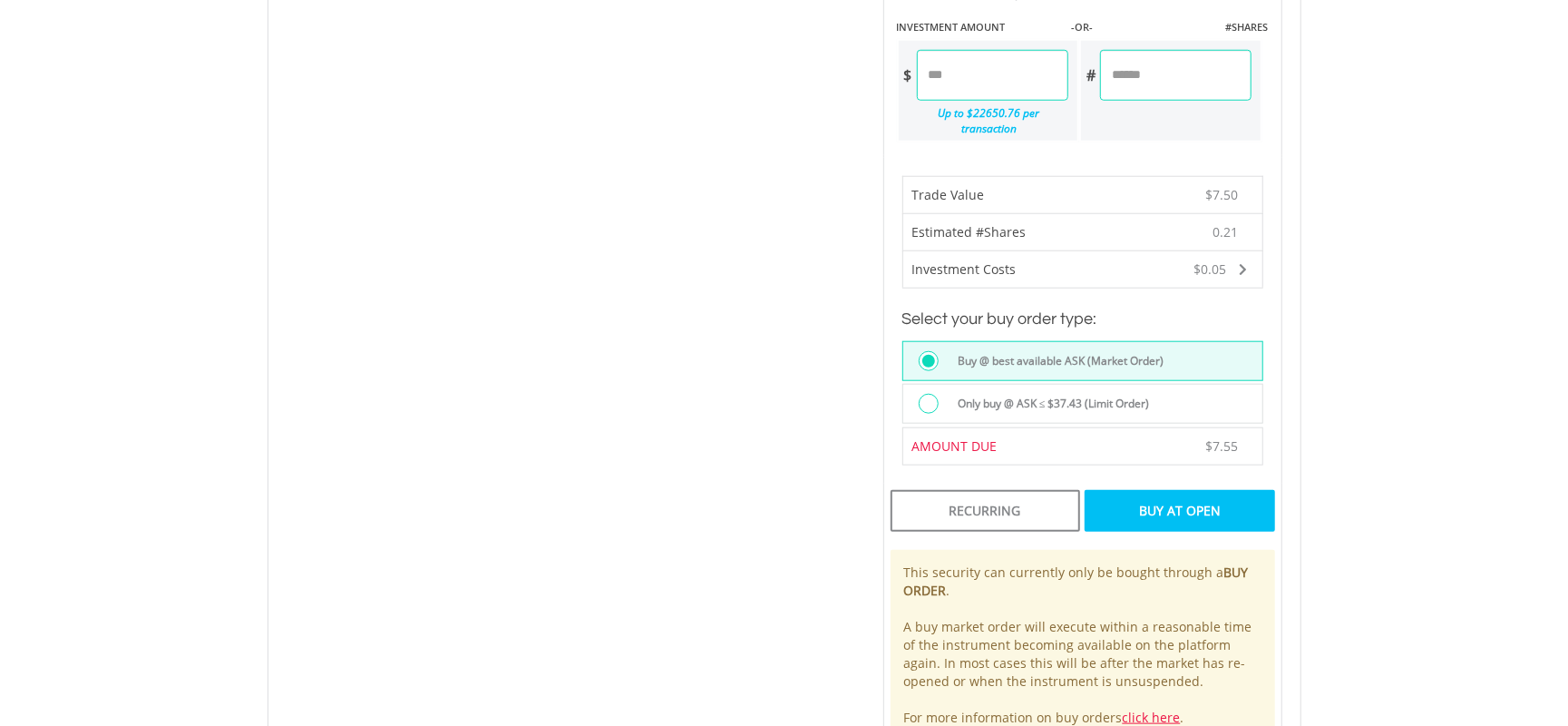
scroll to position [1133, 0]
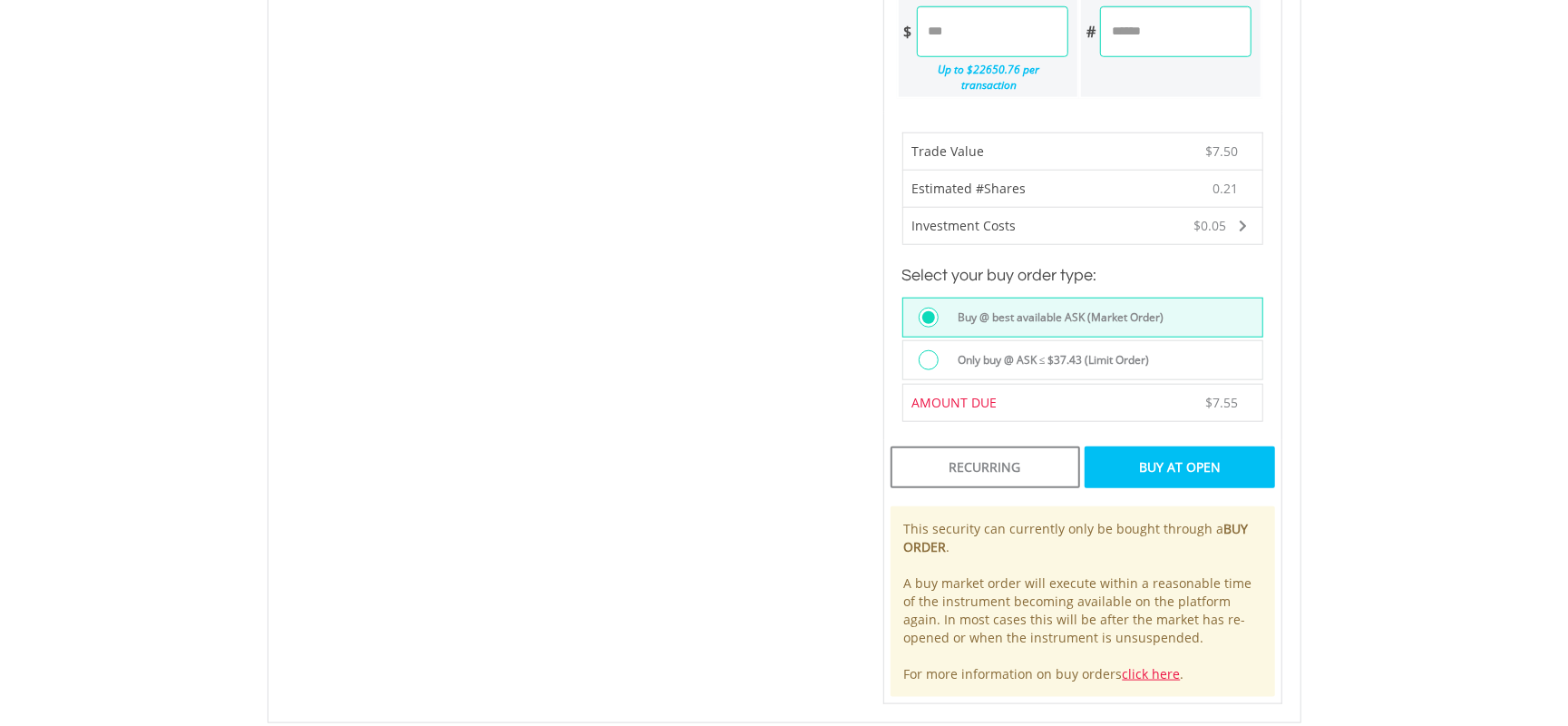
click at [1057, 350] on label "Only buy @ ASK ≤ $37.43 (Limit Order)" at bounding box center [1049, 360] width 204 height 20
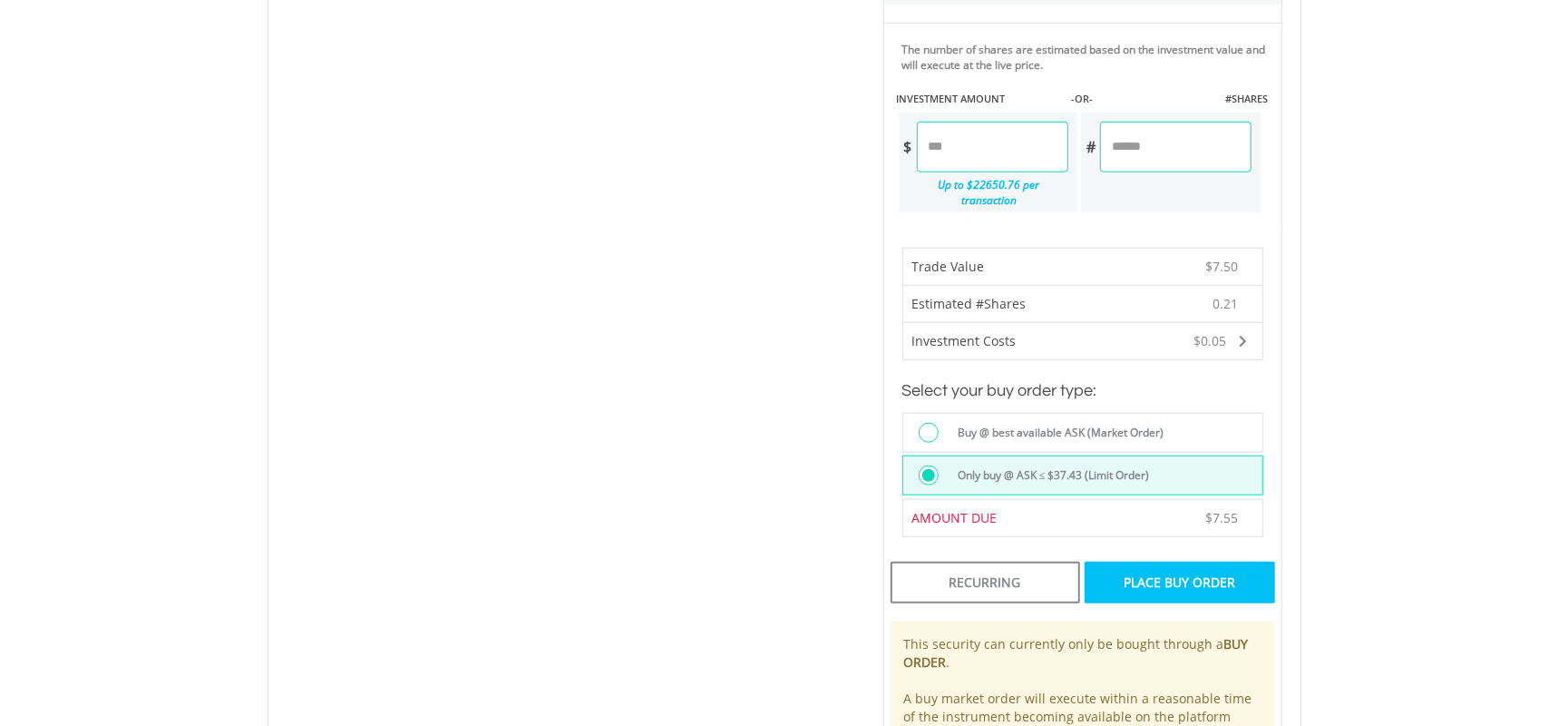
scroll to position [1013, 0]
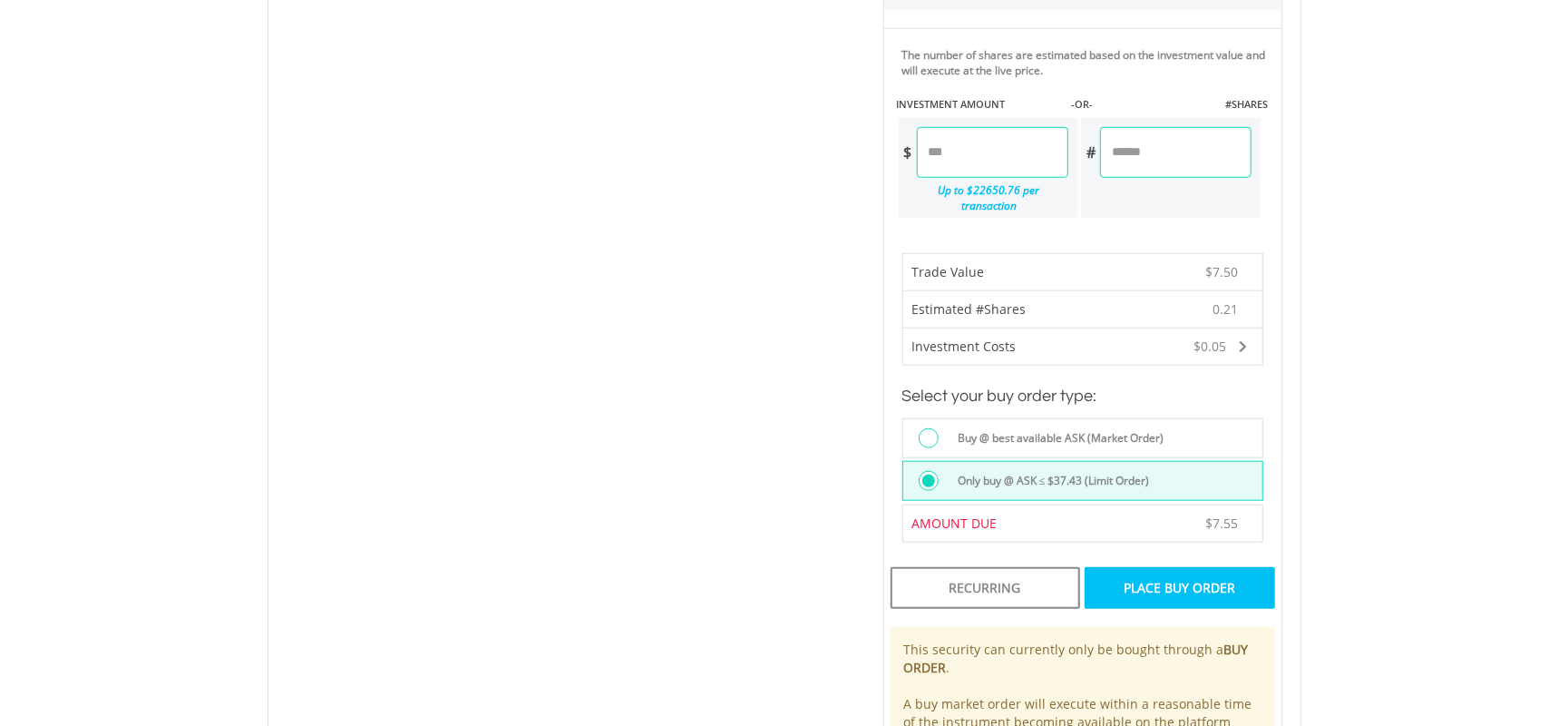
click at [1213, 575] on div "Place Buy Order" at bounding box center [1179, 588] width 190 height 42
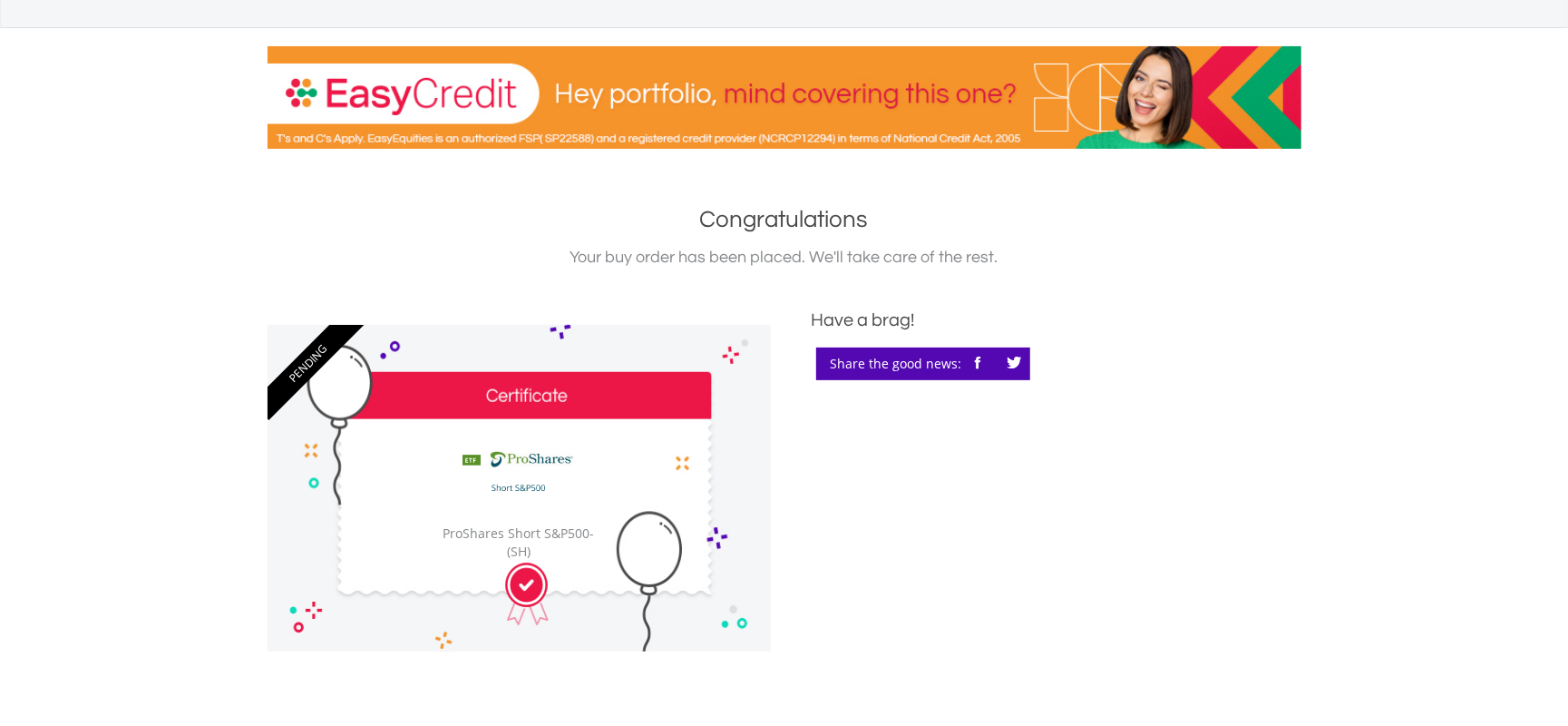
scroll to position [605, 0]
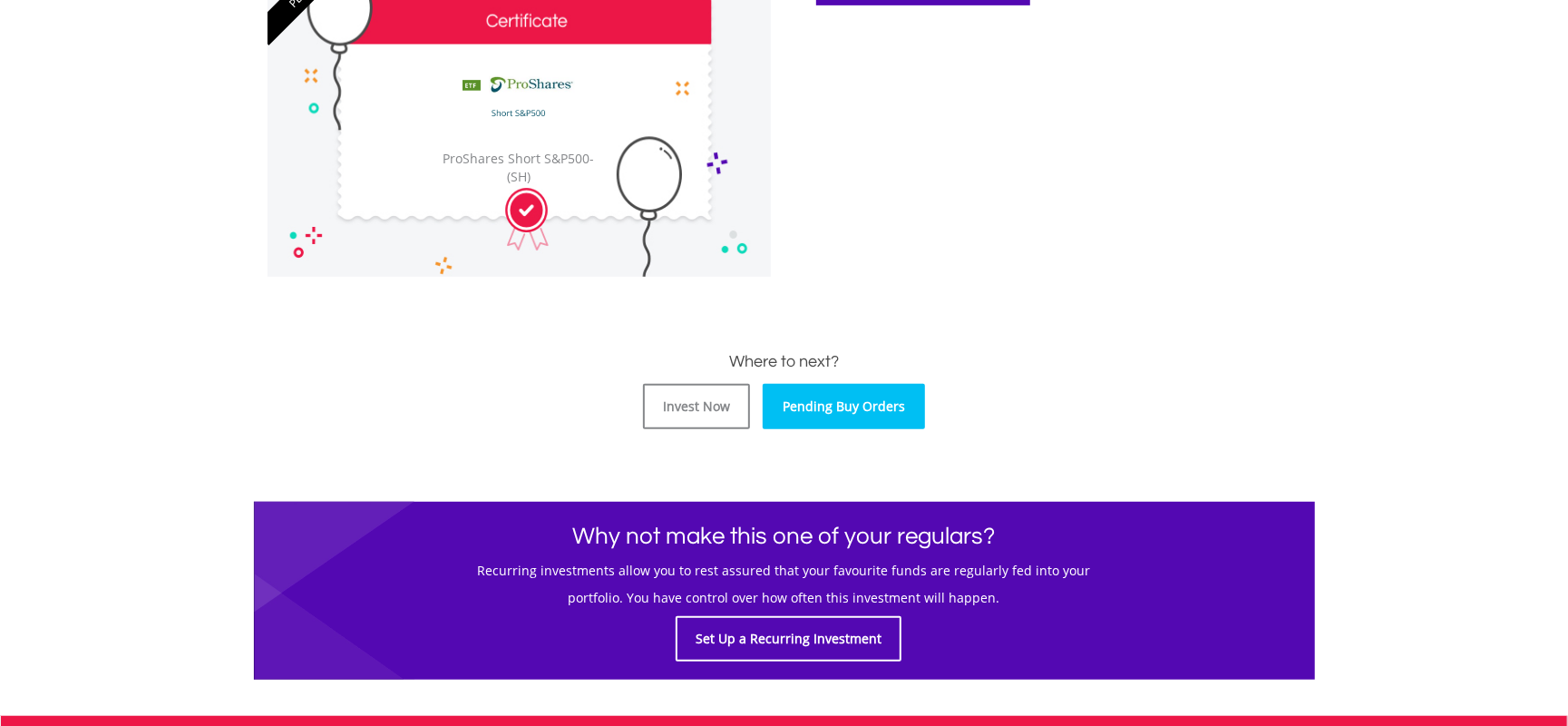
click at [826, 422] on link "Pending Buy Orders" at bounding box center [844, 406] width 162 height 46
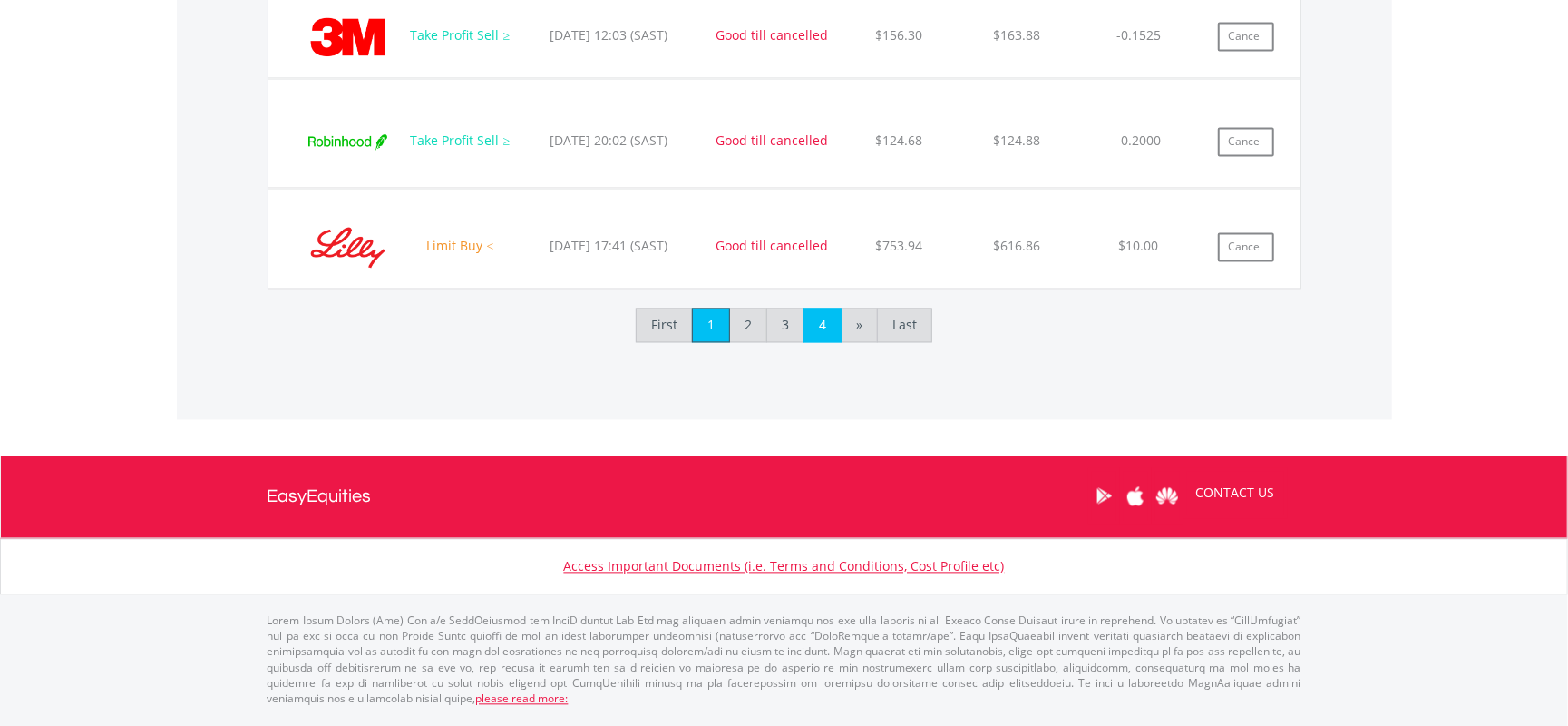
scroll to position [174, 345]
click at [820, 334] on link "4" at bounding box center [822, 324] width 38 height 35
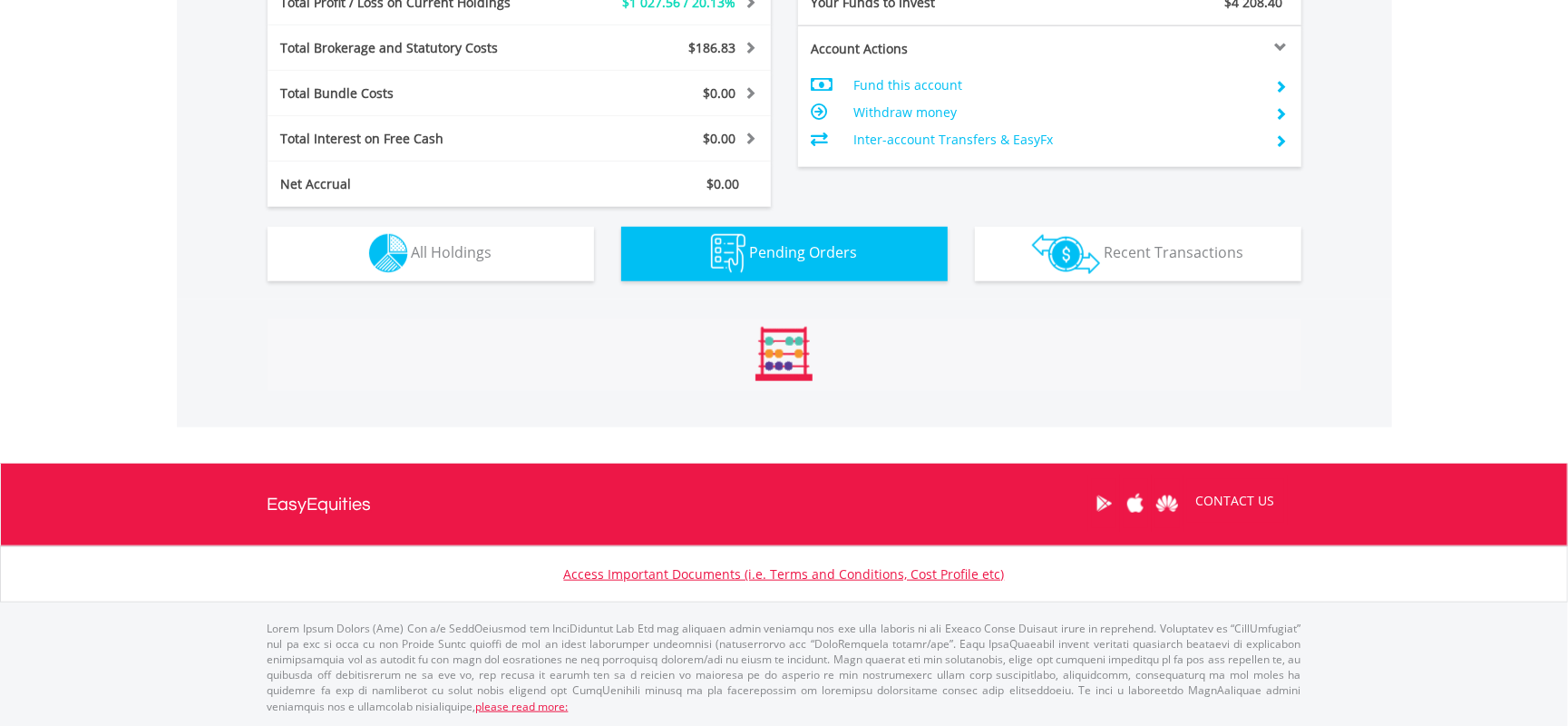
scroll to position [1260, 0]
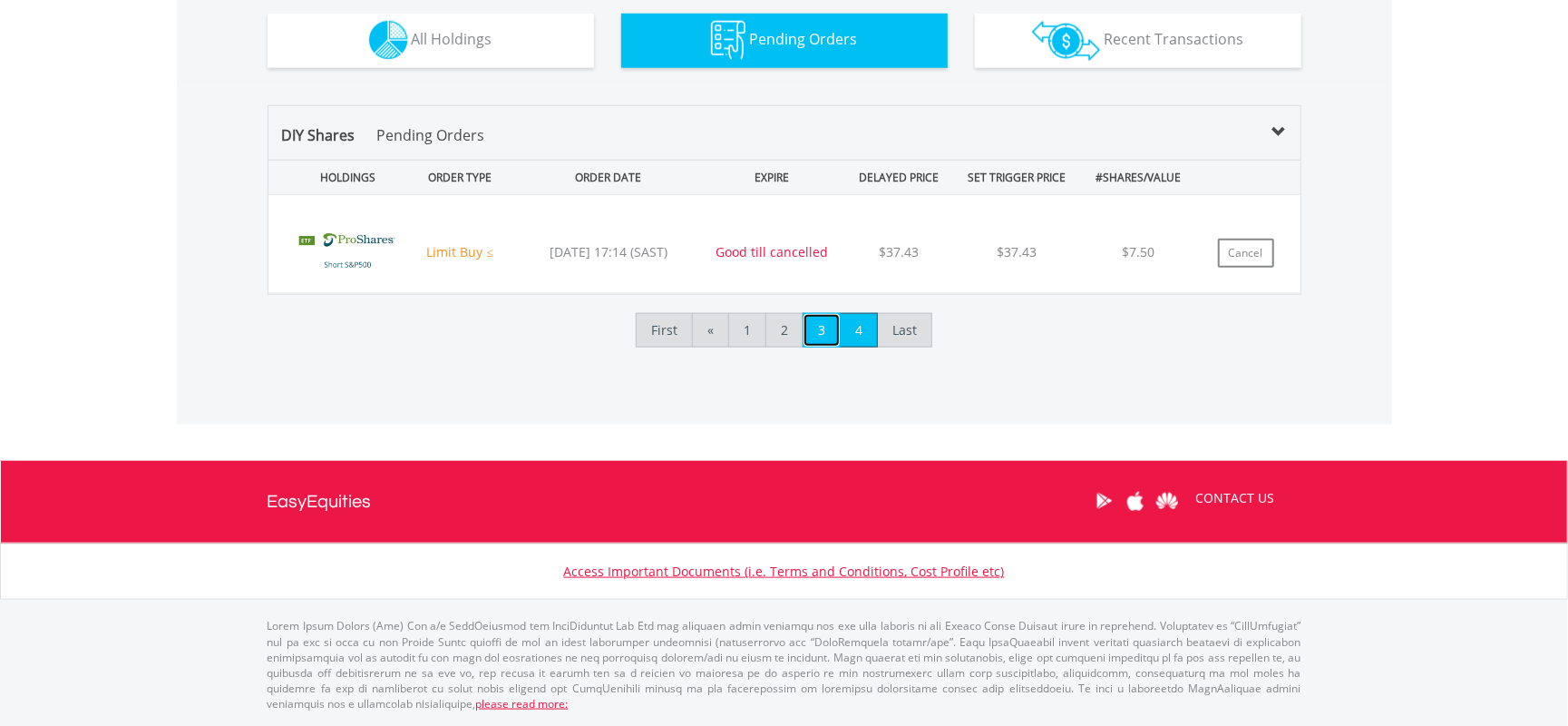
click at [820, 343] on link "3" at bounding box center [821, 330] width 38 height 35
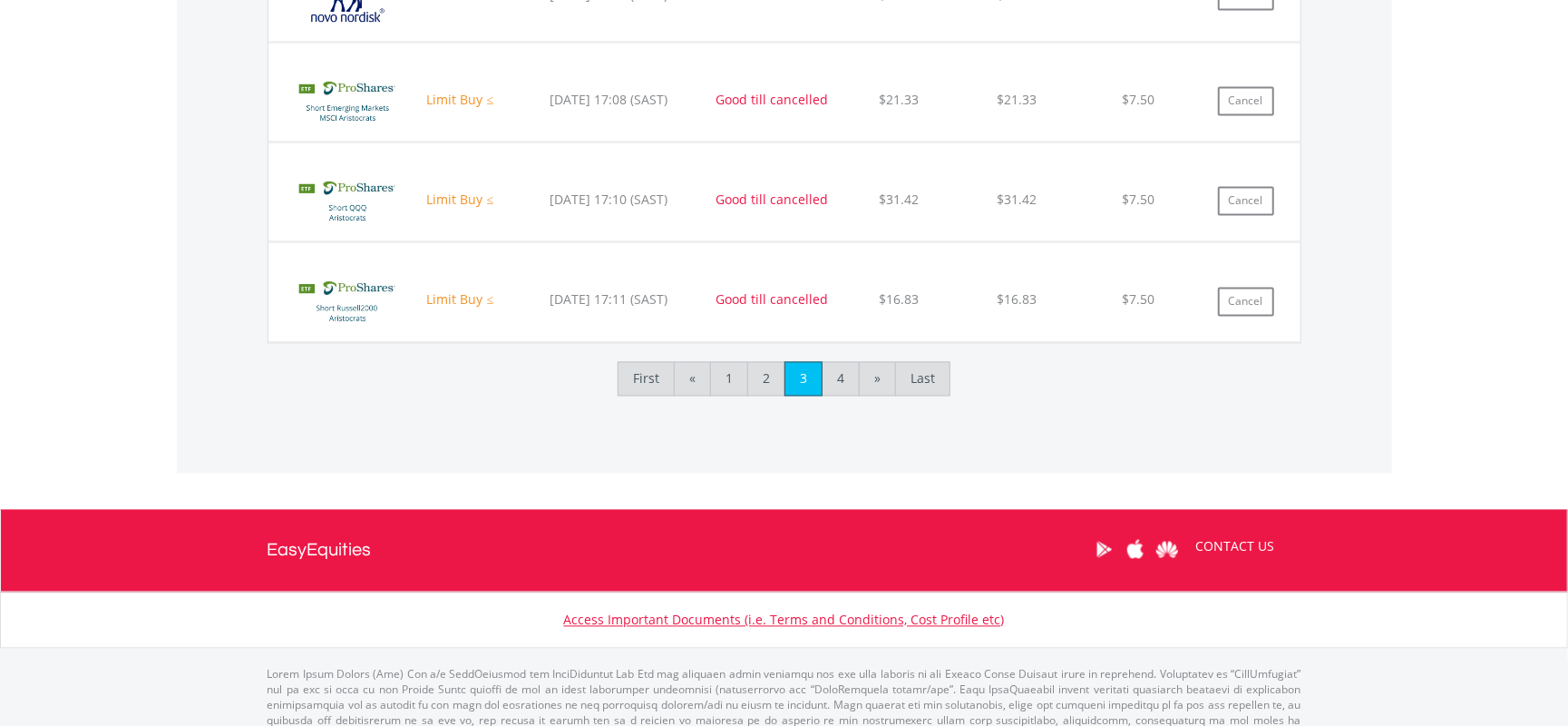
scroll to position [2348, 0]
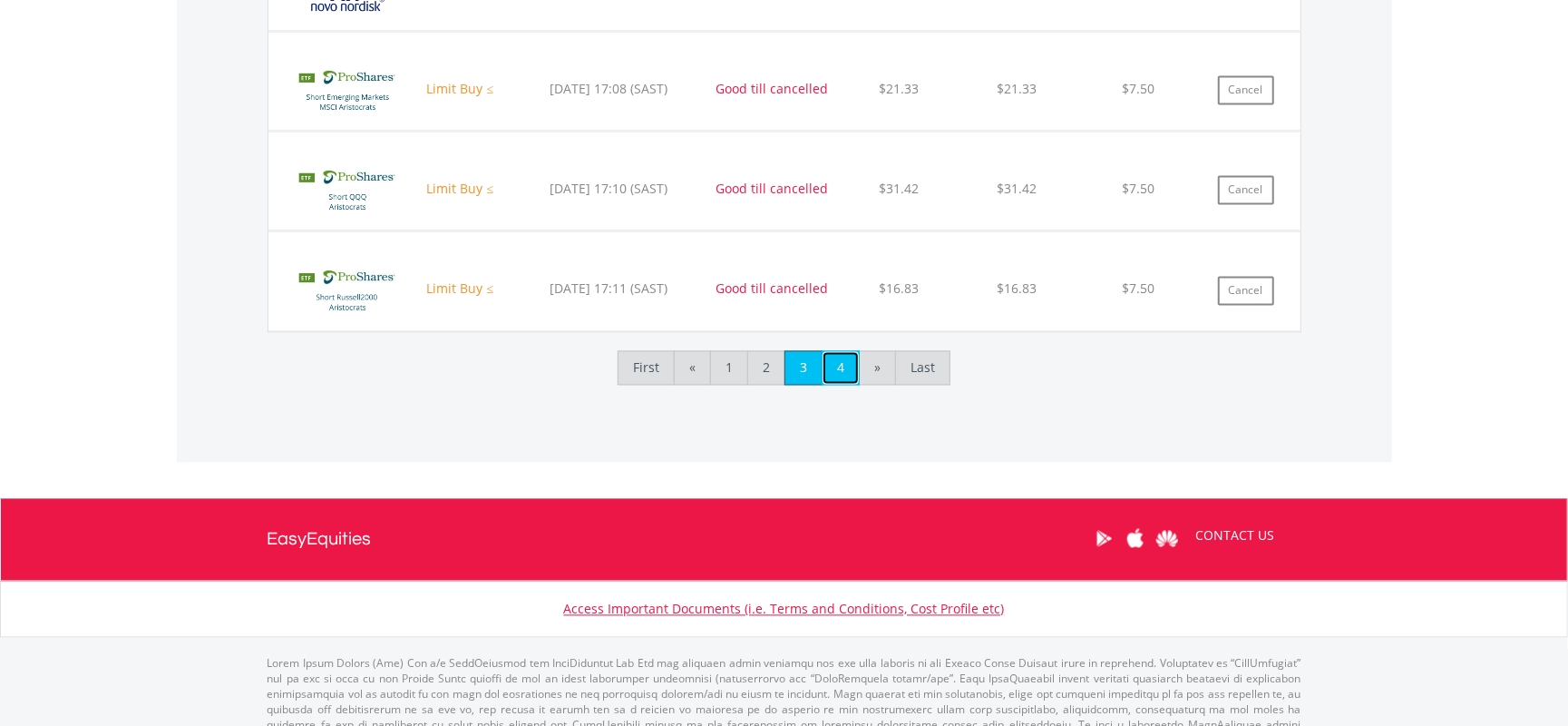
click at [832, 383] on link "4" at bounding box center [841, 368] width 38 height 35
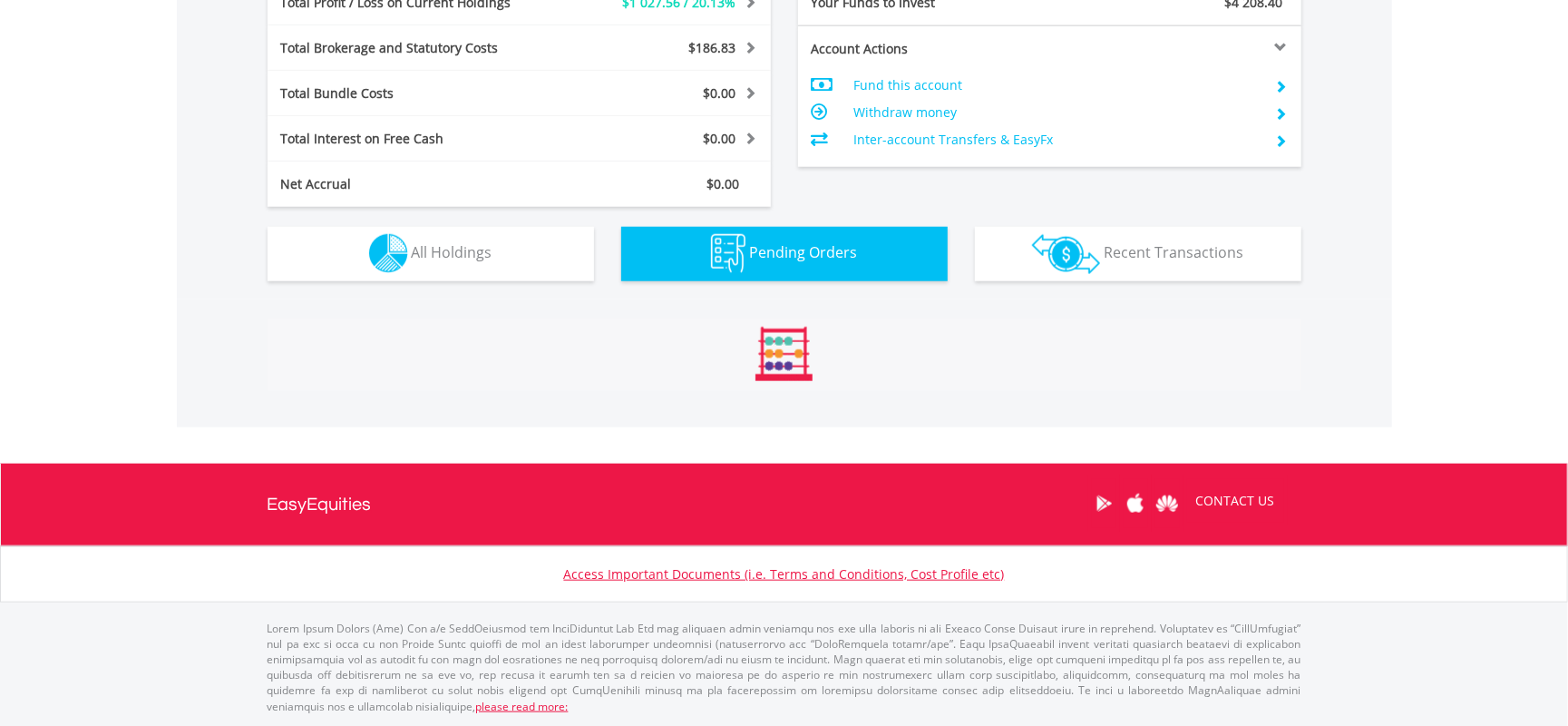
scroll to position [1260, 0]
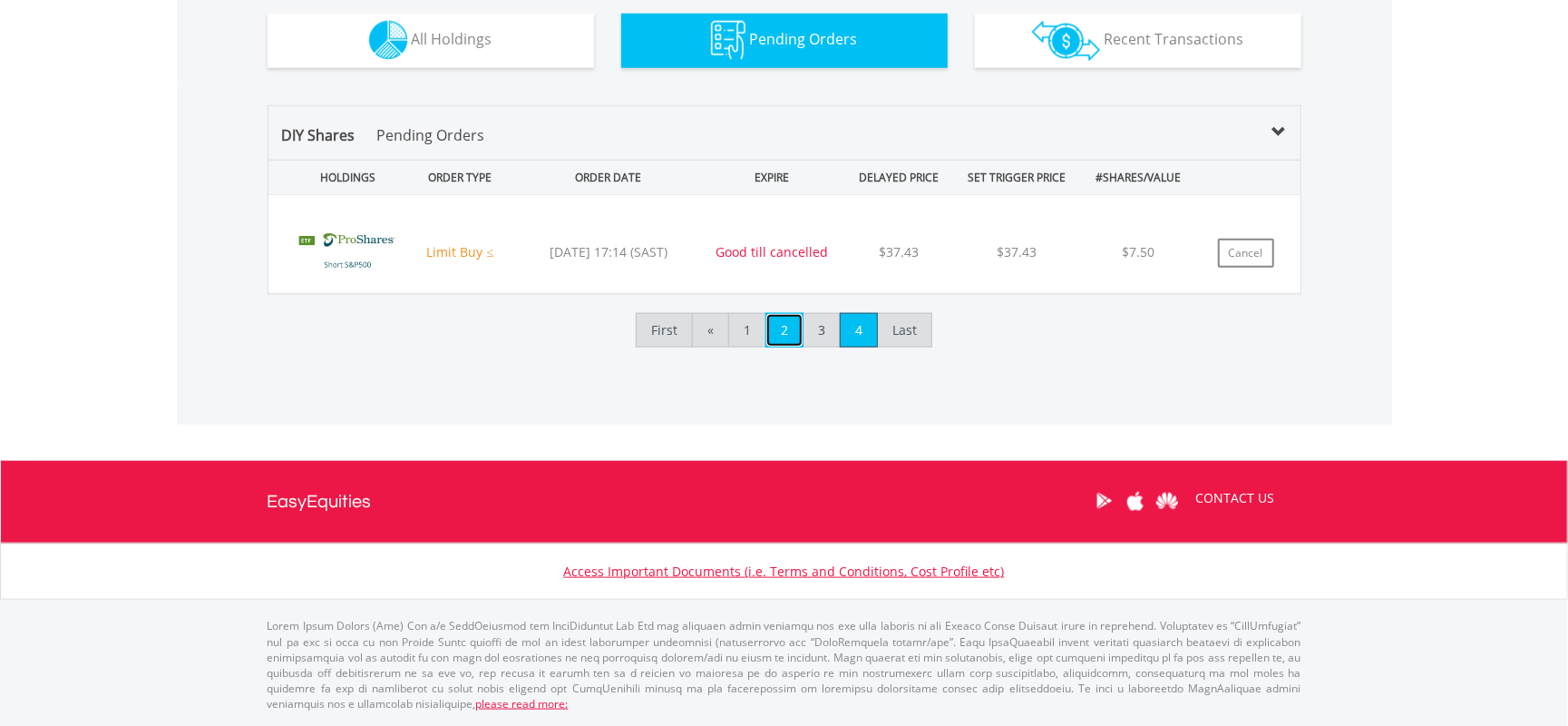
click at [785, 335] on link "2" at bounding box center [784, 330] width 38 height 35
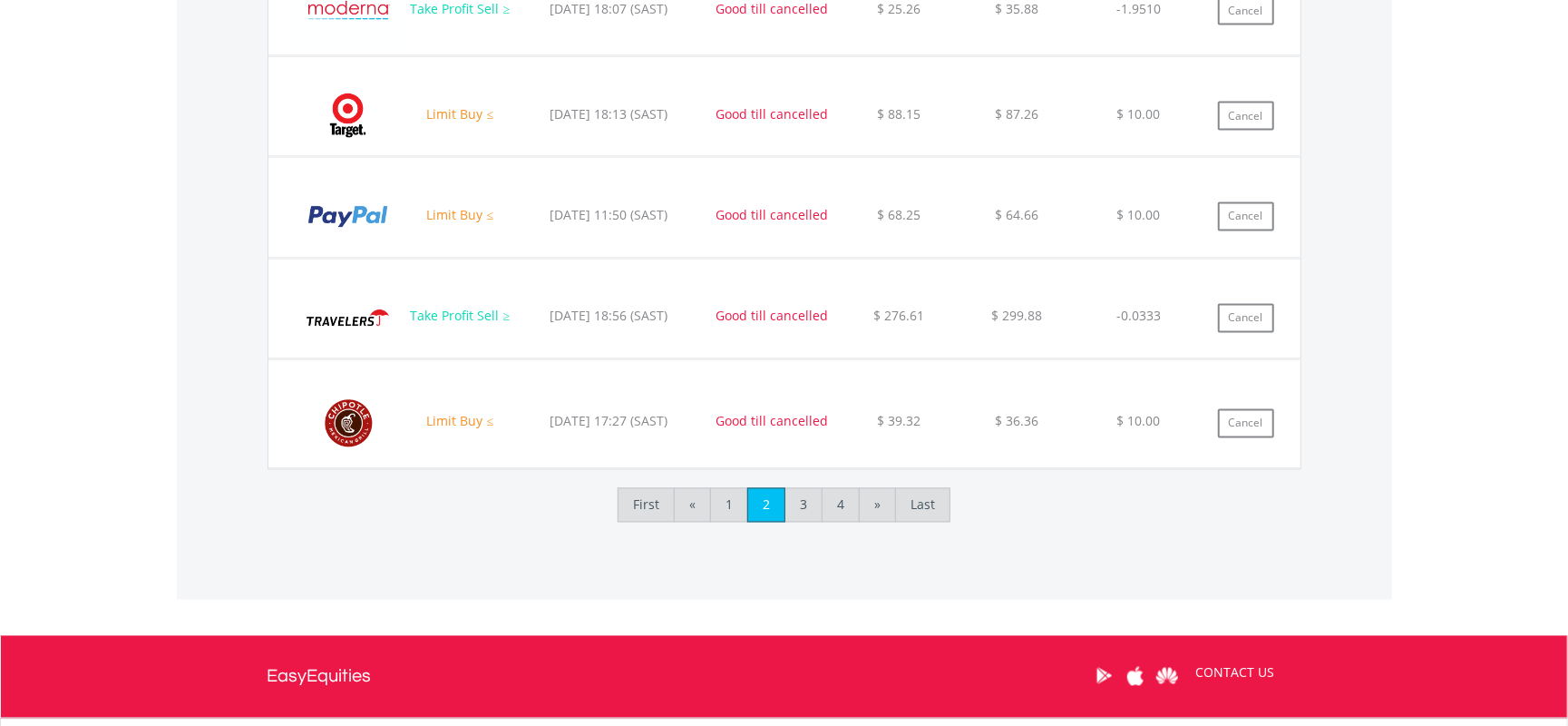
scroll to position [2227, 0]
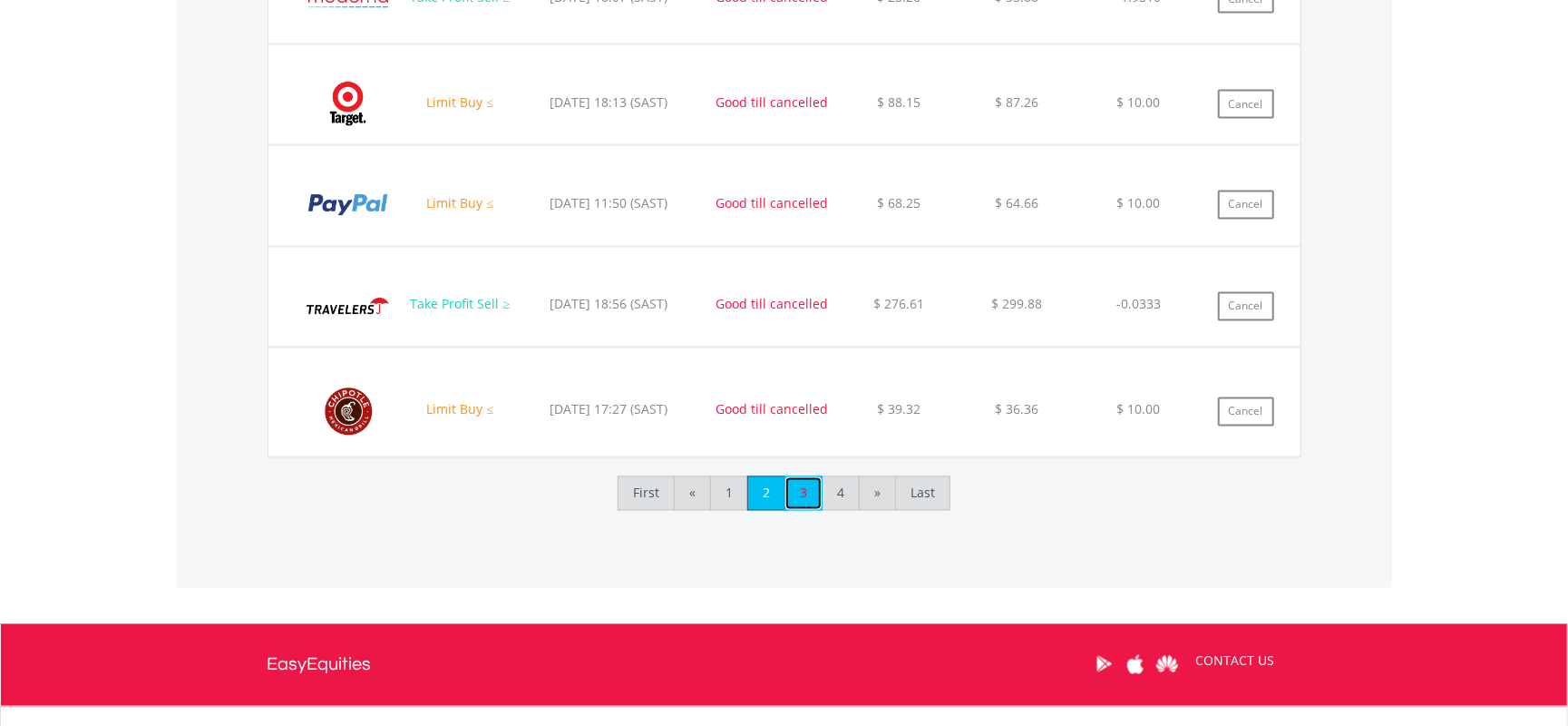
click at [796, 506] on link "3" at bounding box center [803, 493] width 38 height 35
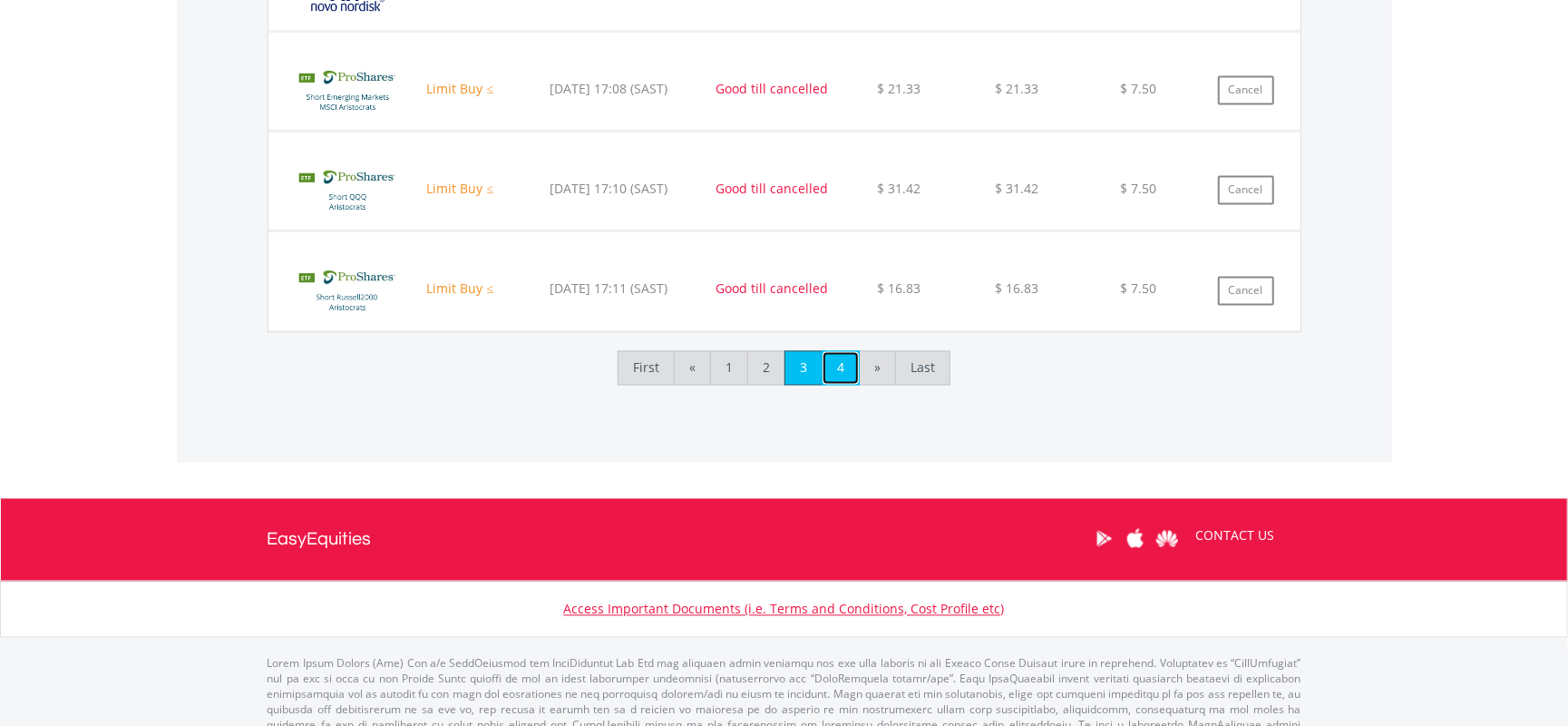
click at [834, 381] on link "4" at bounding box center [841, 368] width 38 height 35
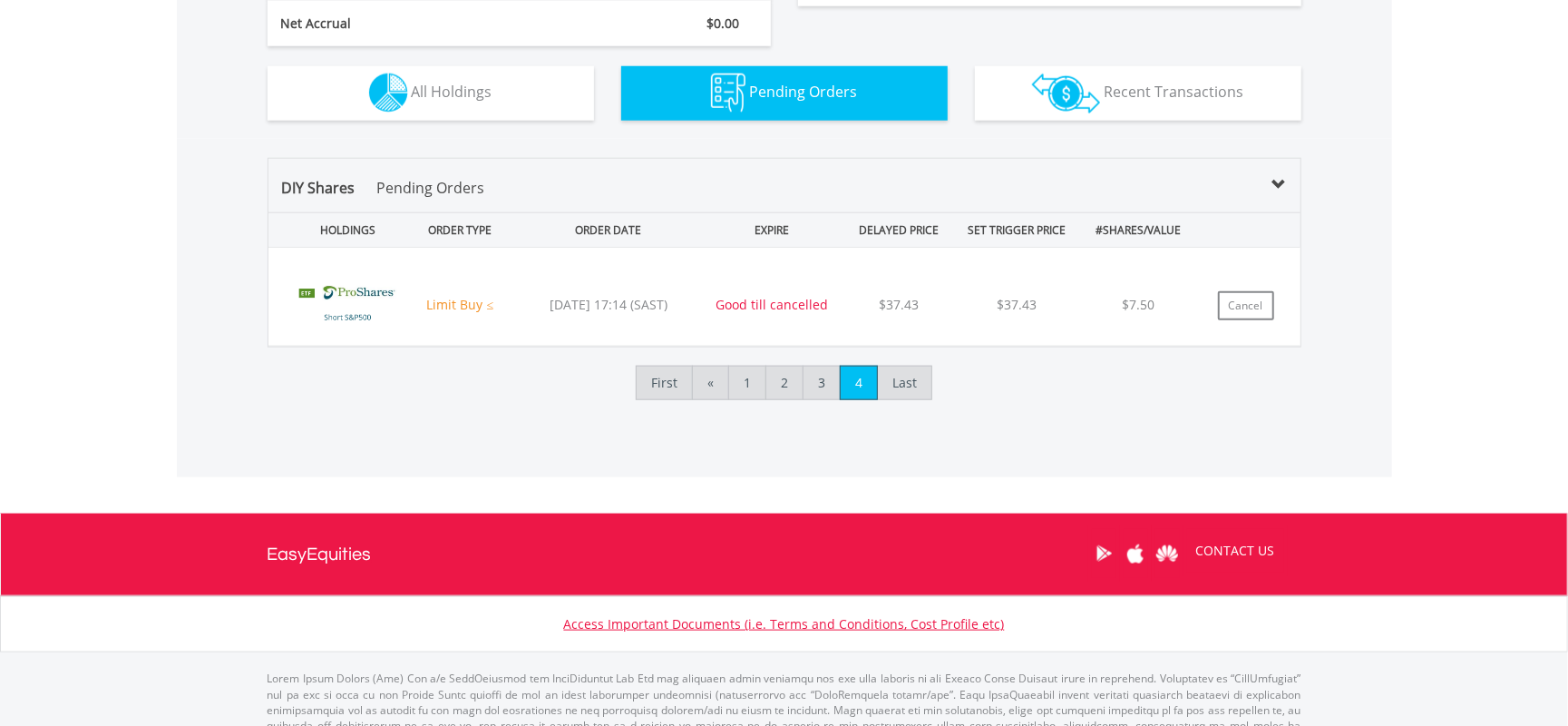
scroll to position [1260, 0]
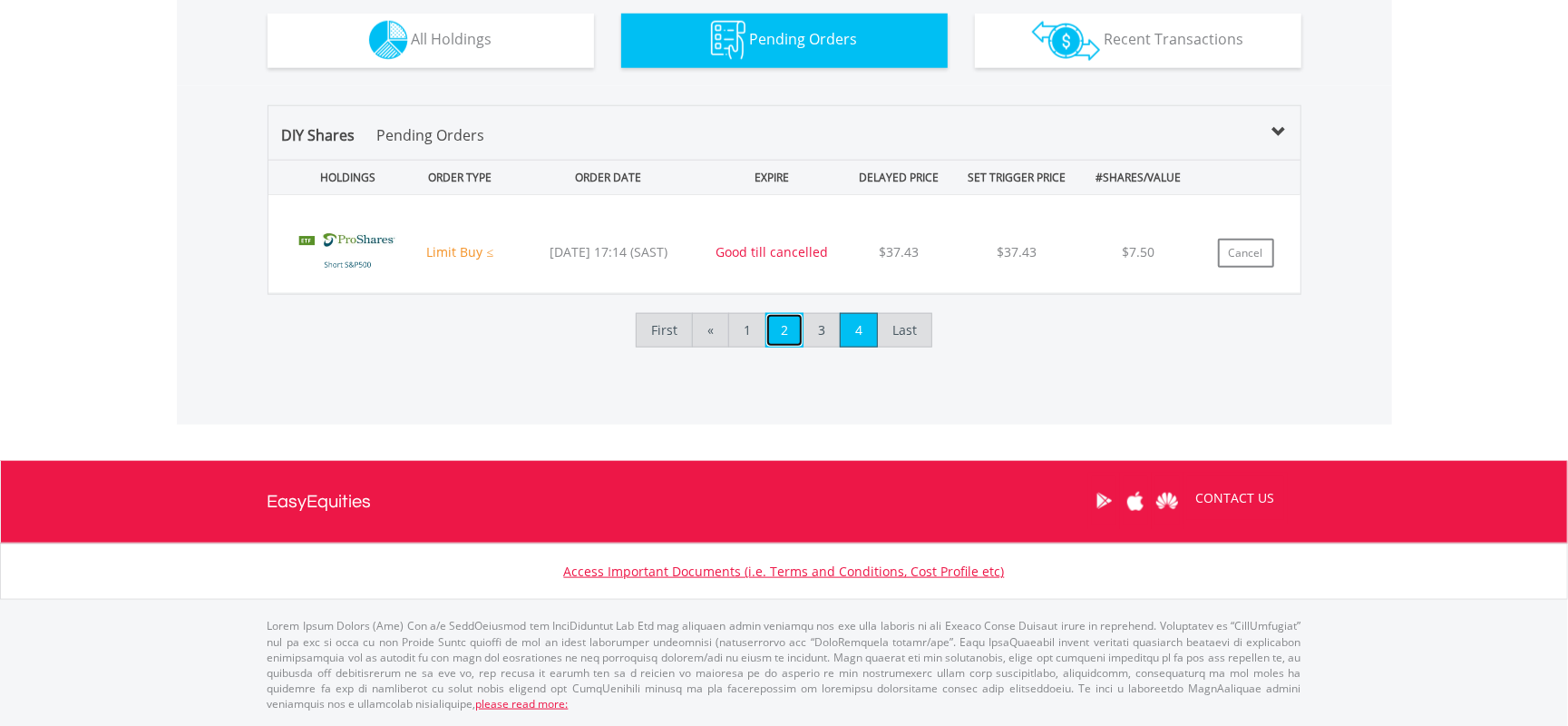
click at [778, 330] on link "2" at bounding box center [784, 330] width 38 height 35
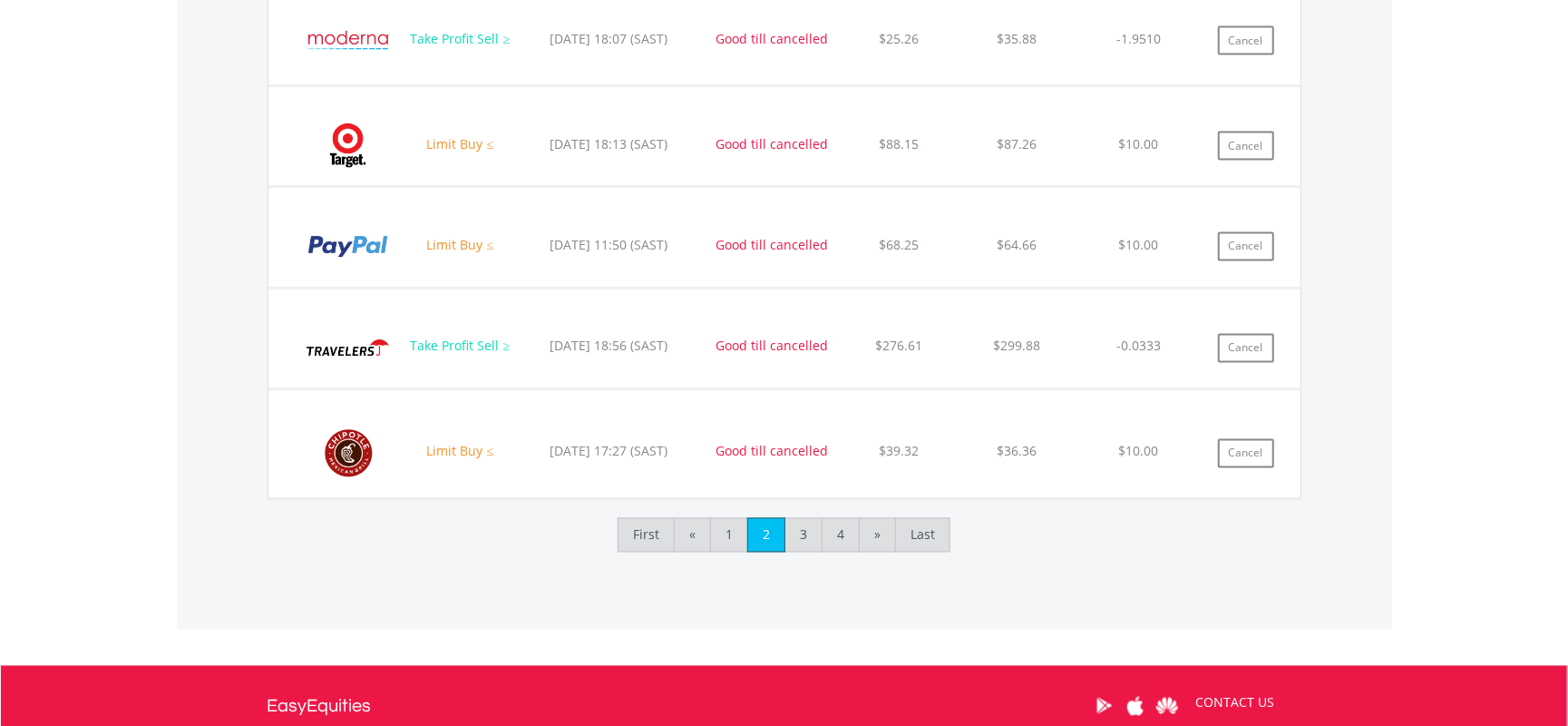
scroll to position [2227, 0]
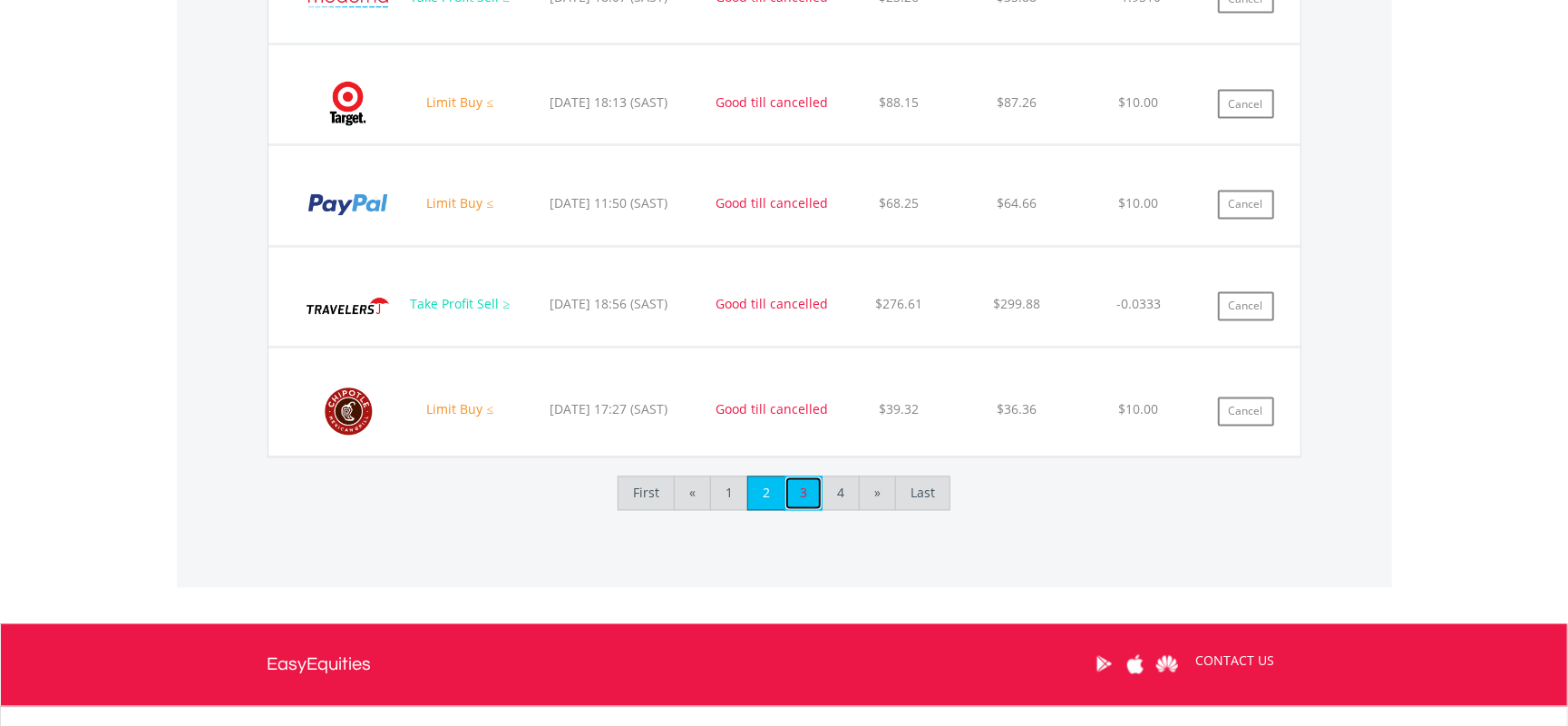
click at [814, 509] on link "3" at bounding box center [803, 493] width 38 height 35
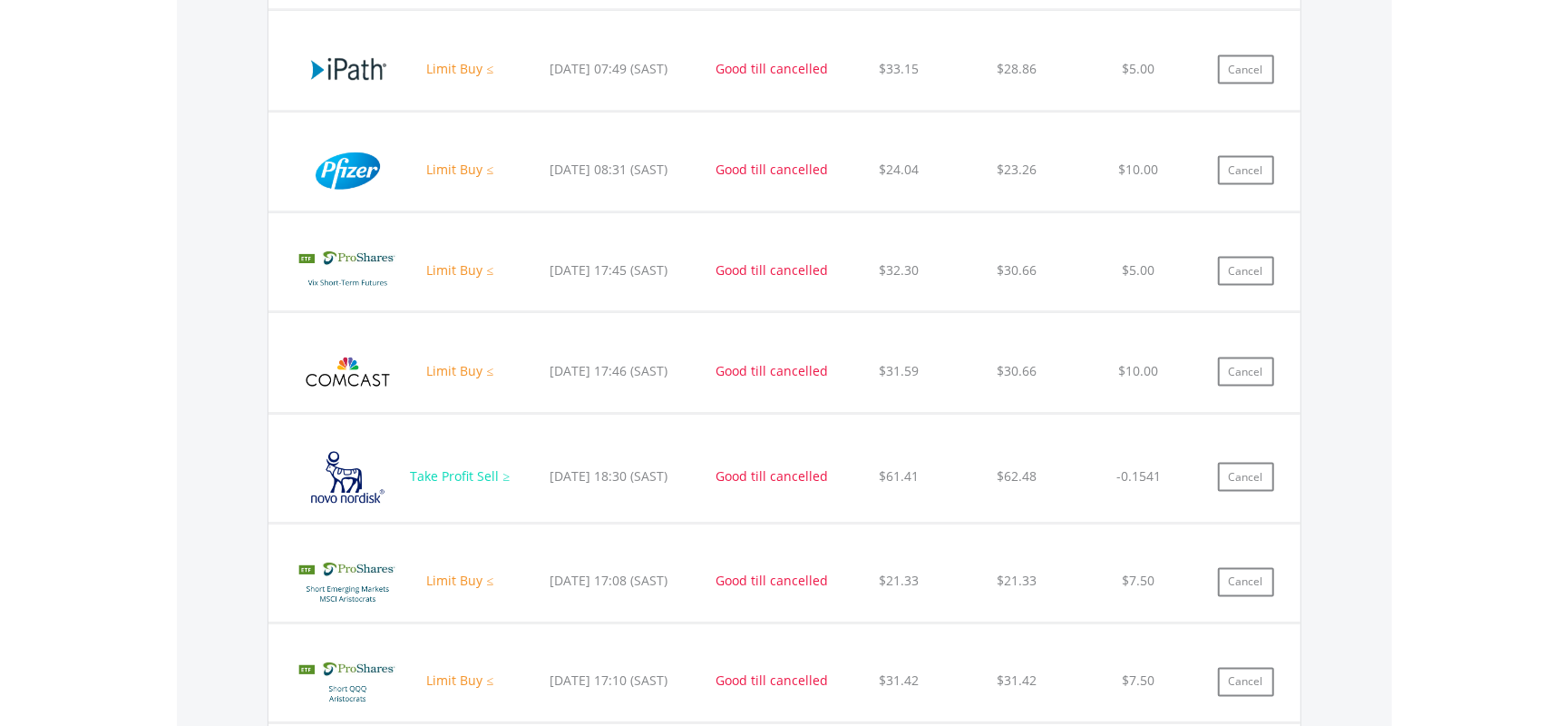
scroll to position [1743, 0]
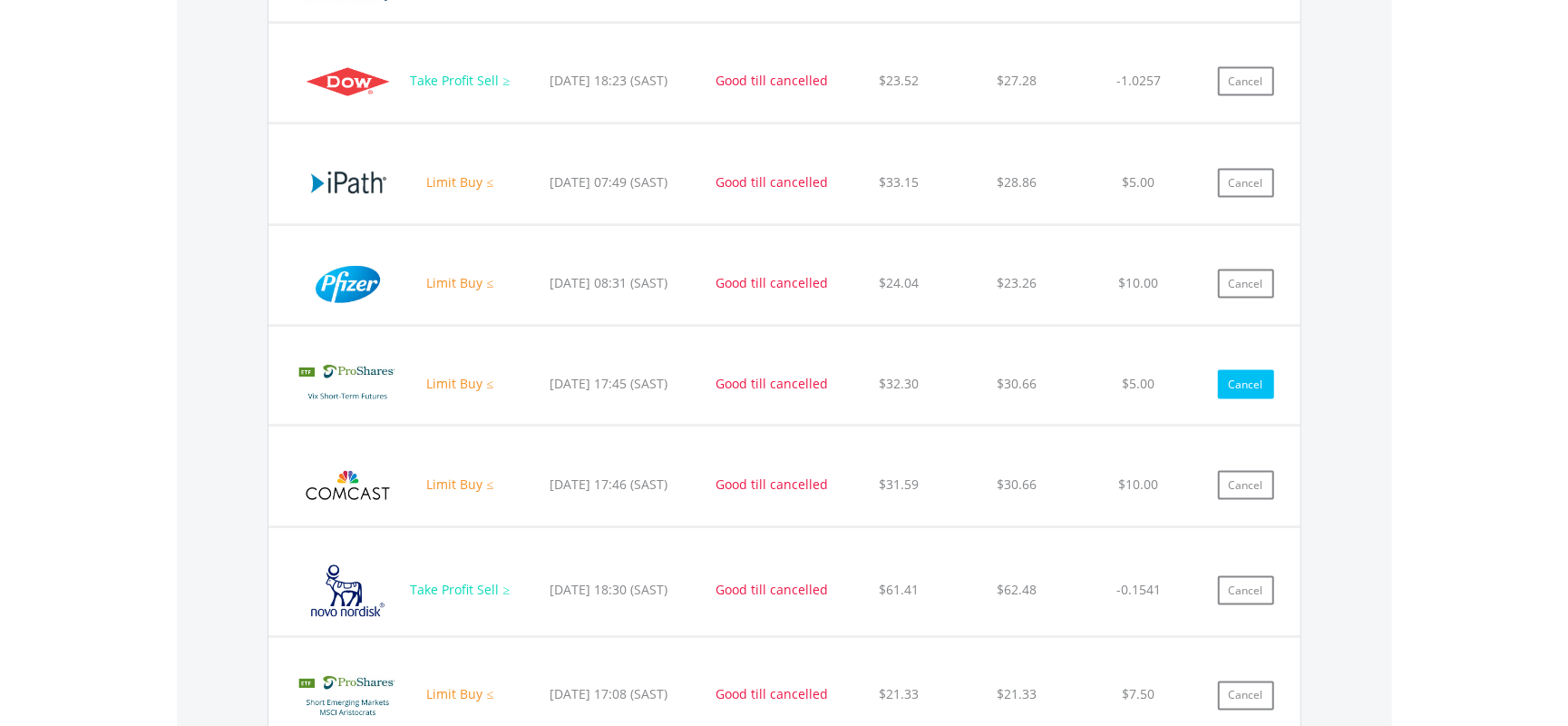
click at [1231, 396] on button "Cancel" at bounding box center [1246, 384] width 56 height 29
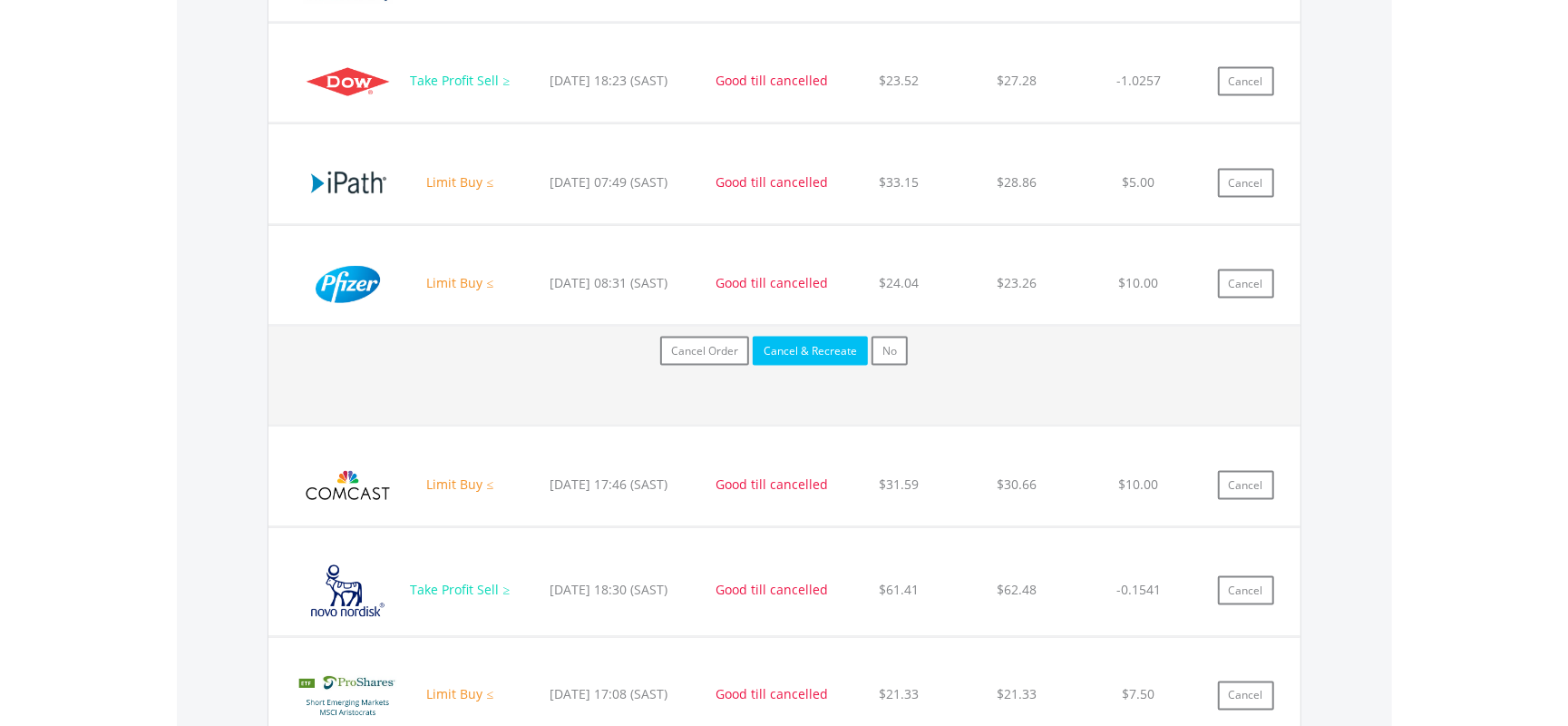
click at [827, 360] on button "Cancel & Recreate" at bounding box center [810, 350] width 115 height 29
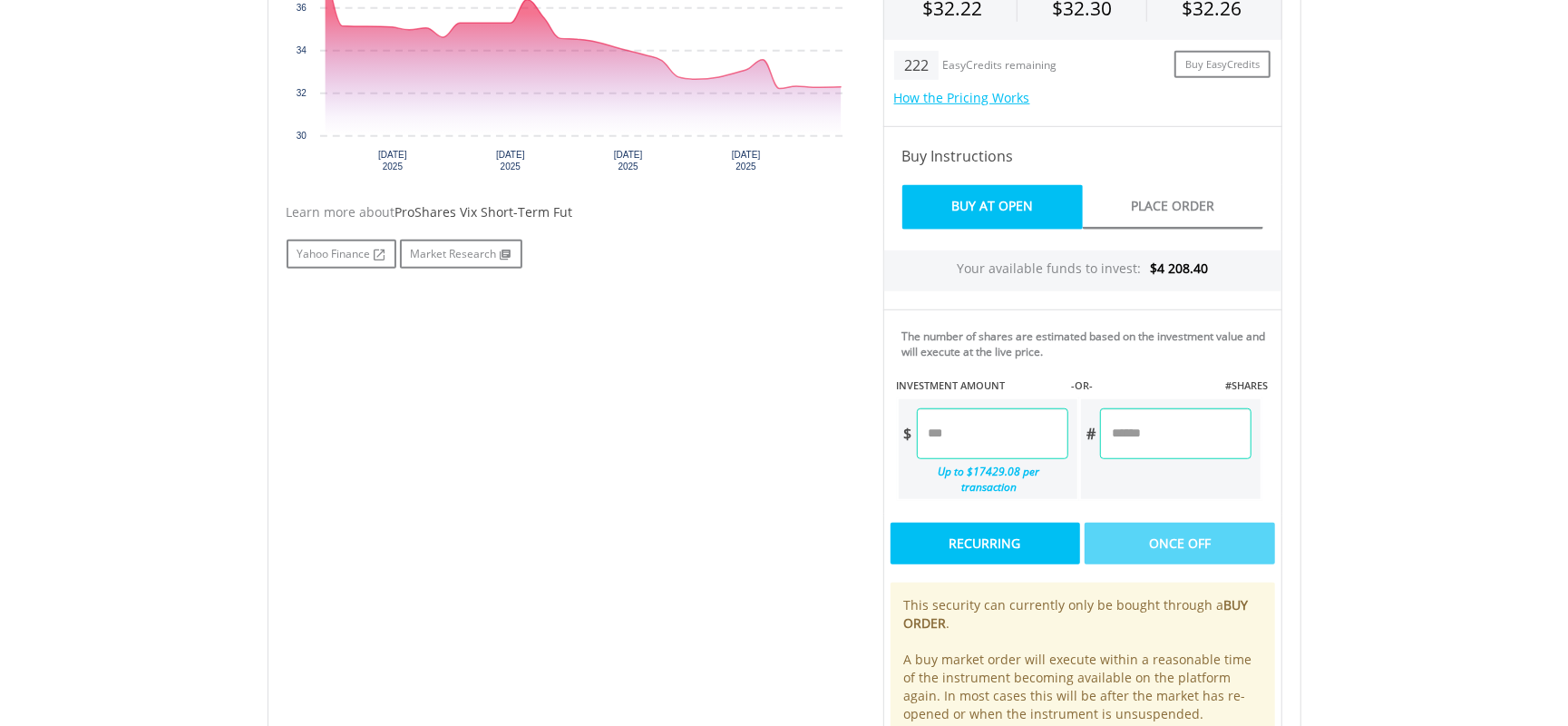
scroll to position [891, 0]
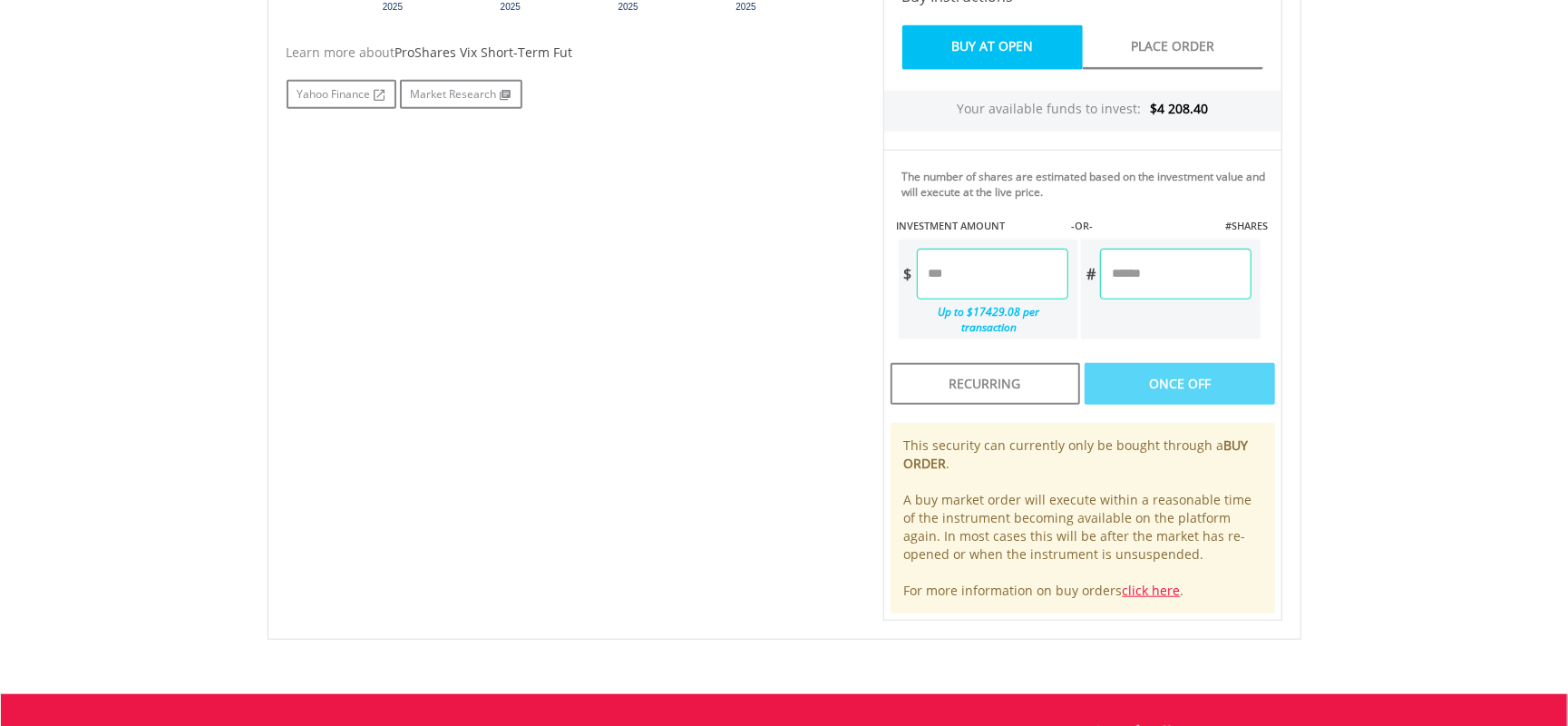
click at [1017, 270] on input "number" at bounding box center [993, 274] width 151 height 50
type input "**"
type input "*"
click at [1226, 49] on link "Place Order" at bounding box center [1172, 48] width 180 height 45
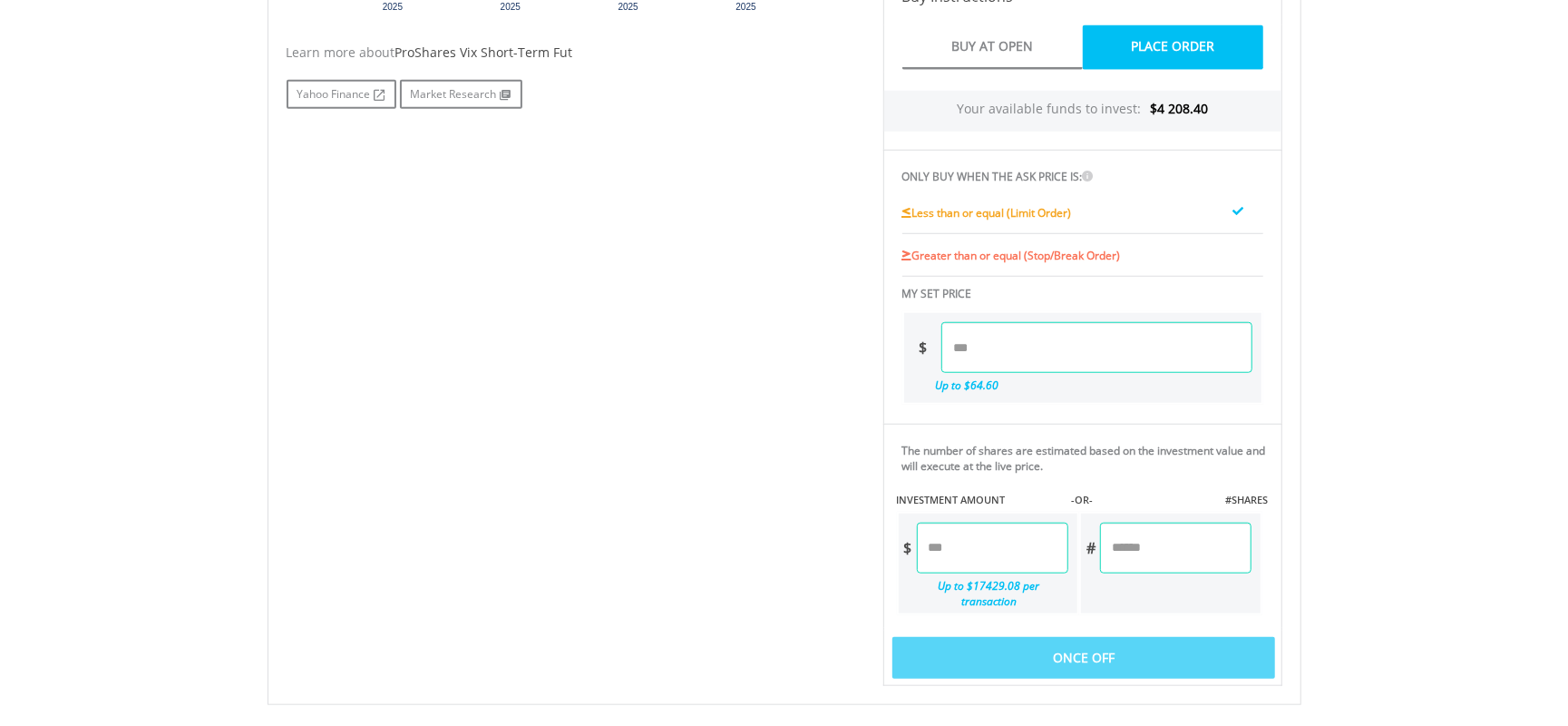
click at [1021, 346] on input "number" at bounding box center [1096, 348] width 311 height 50
type input "**"
type input "*****"
click at [1010, 552] on input "number" at bounding box center [993, 548] width 151 height 50
type input "*"
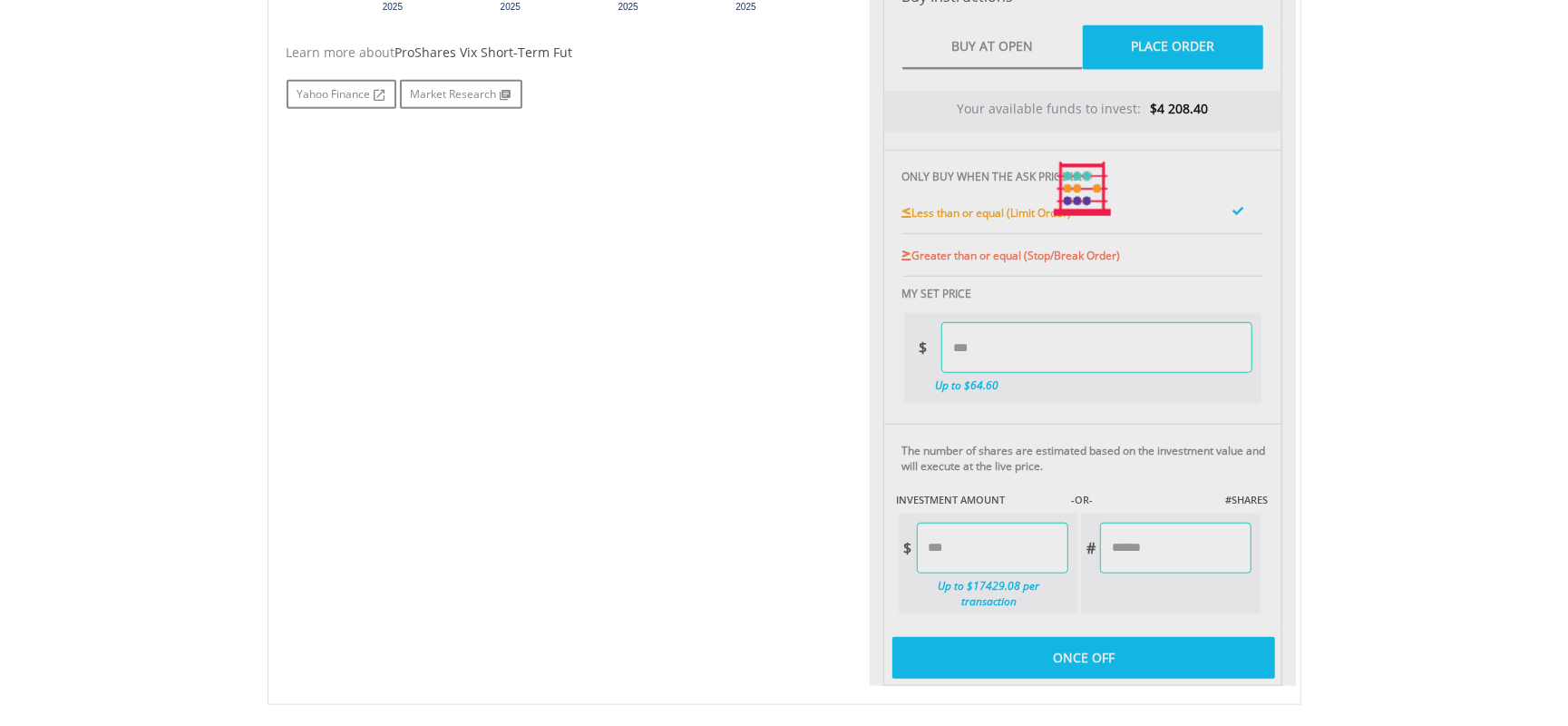
type input "****"
type input "******"
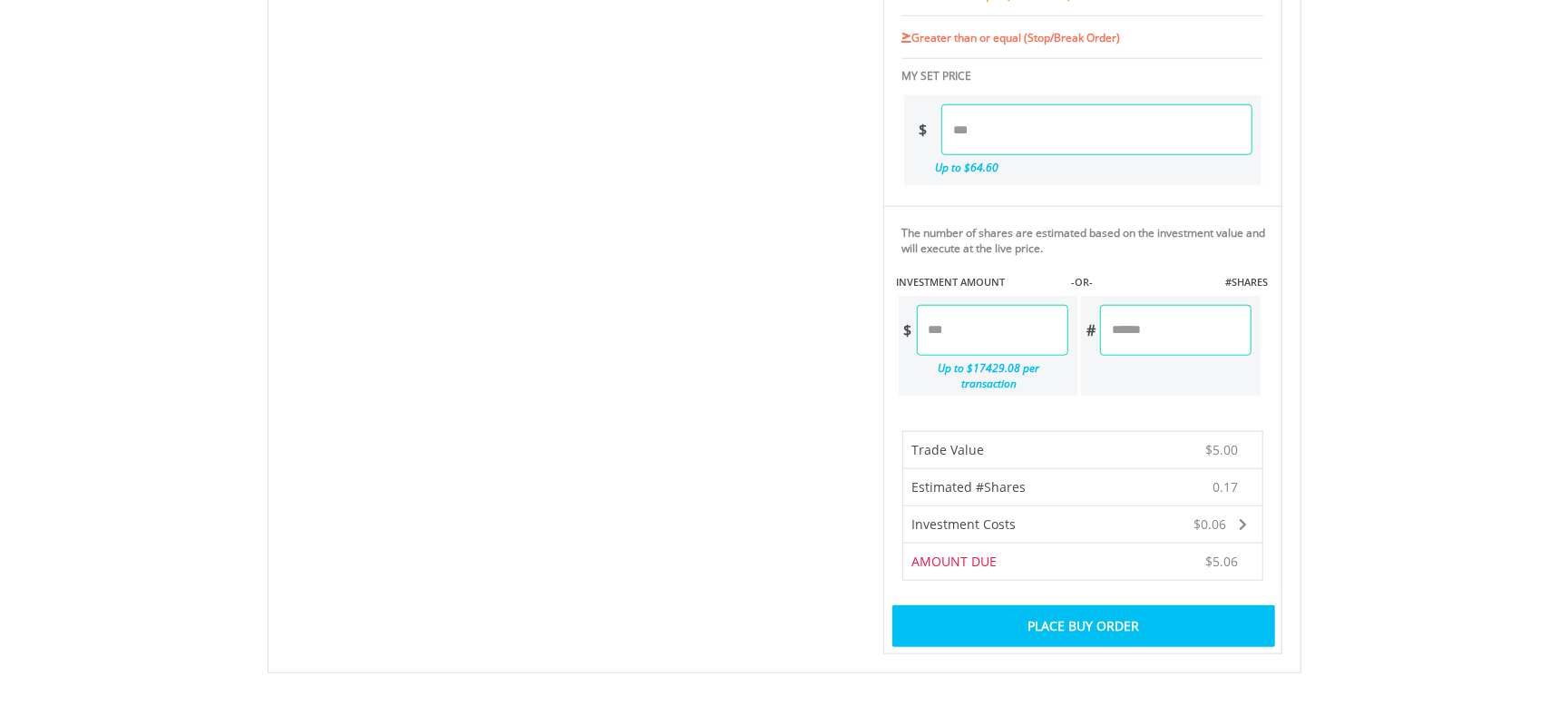
scroll to position [1133, 0]
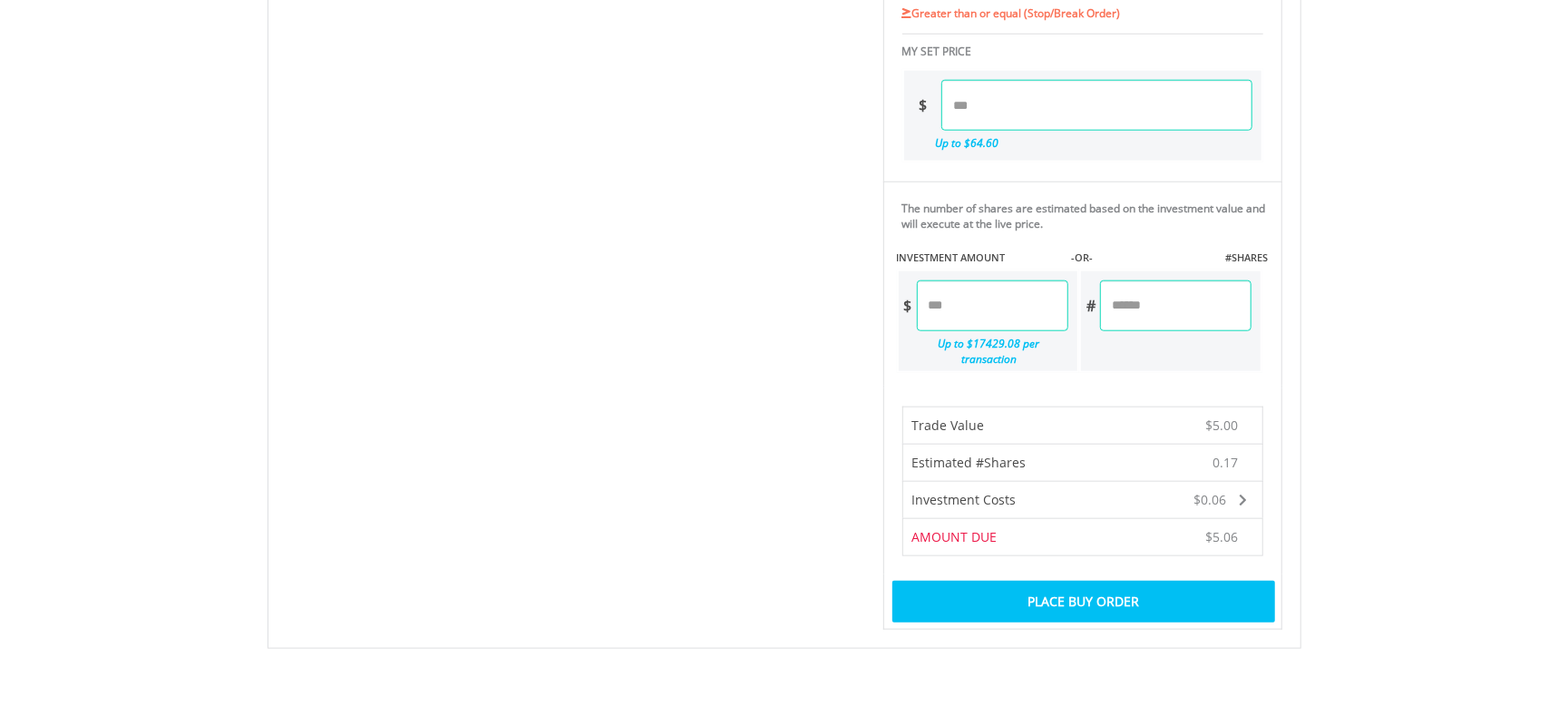
click at [1084, 580] on div "Place Buy Order" at bounding box center [1082, 601] width 382 height 42
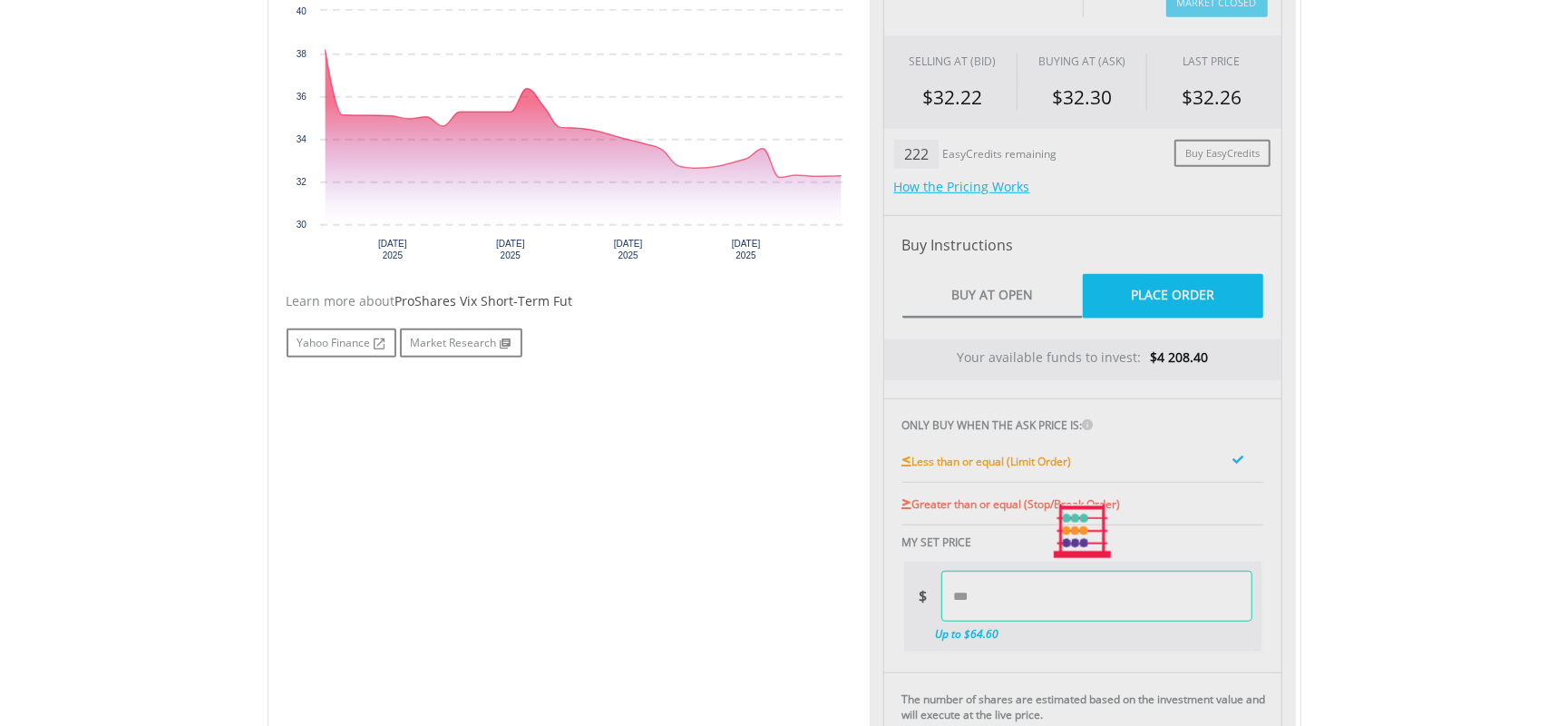
scroll to position [287, 0]
